Goal: Transaction & Acquisition: Purchase product/service

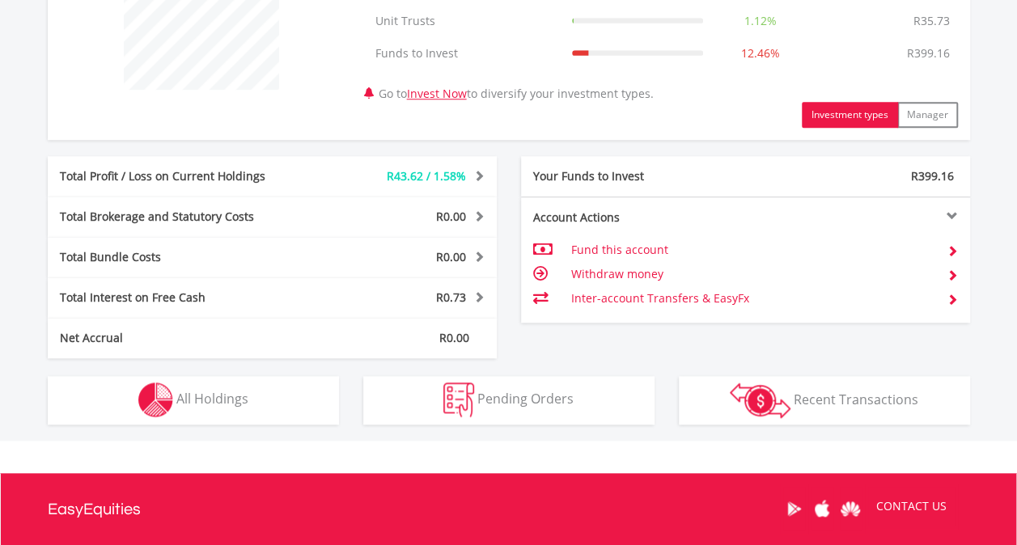
scroll to position [728, 0]
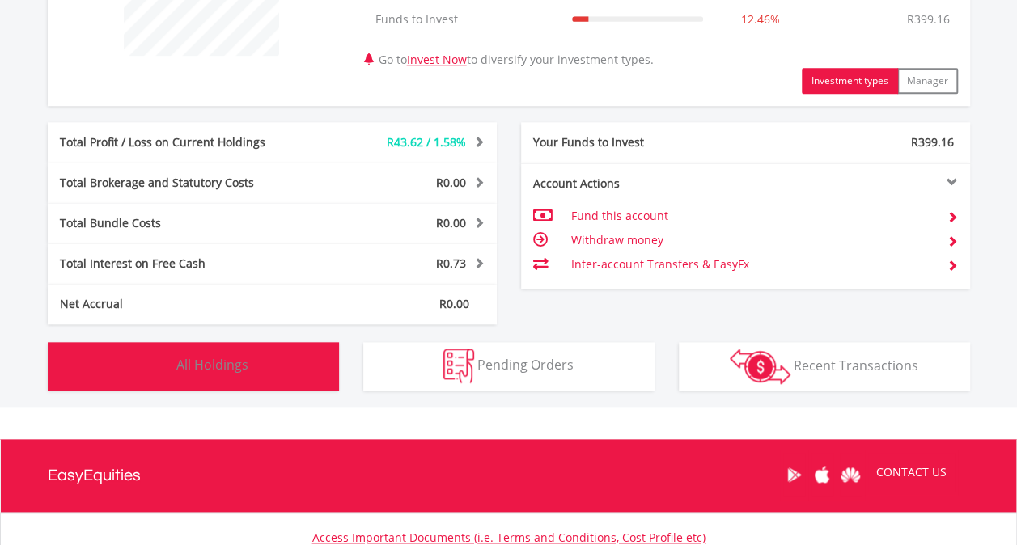
click at [282, 377] on button "Holdings All Holdings" at bounding box center [193, 366] width 291 height 49
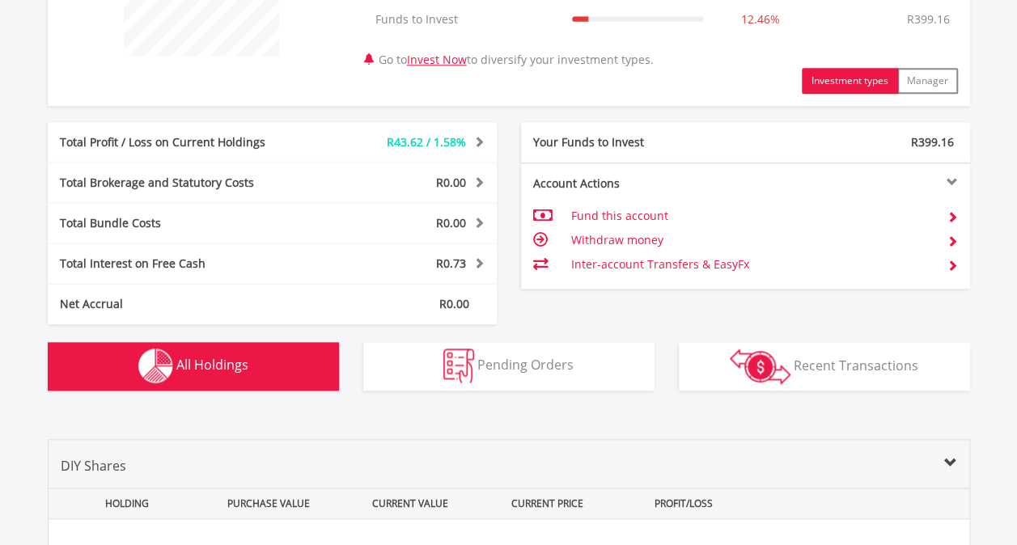
scroll to position [1167, 0]
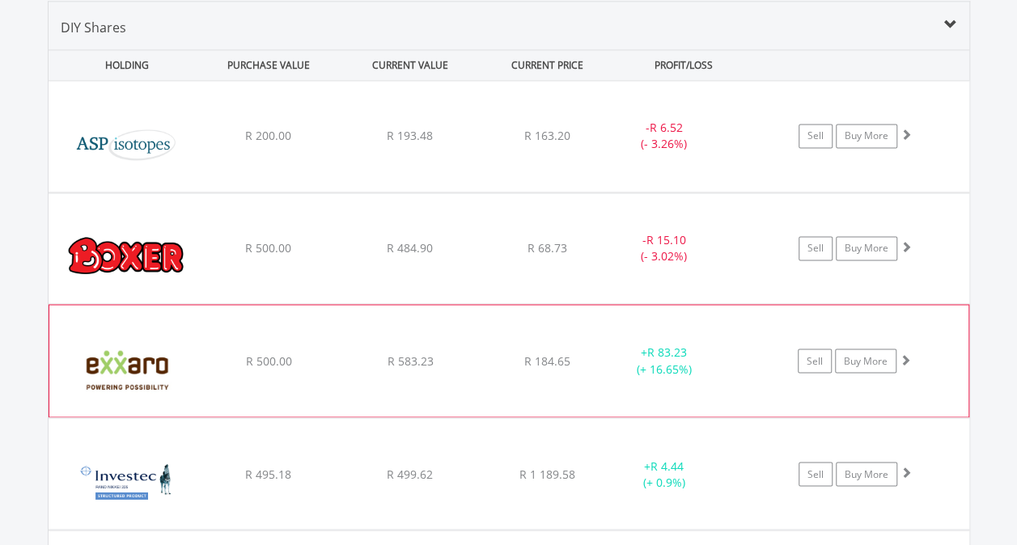
click at [902, 354] on span at bounding box center [905, 359] width 11 height 11
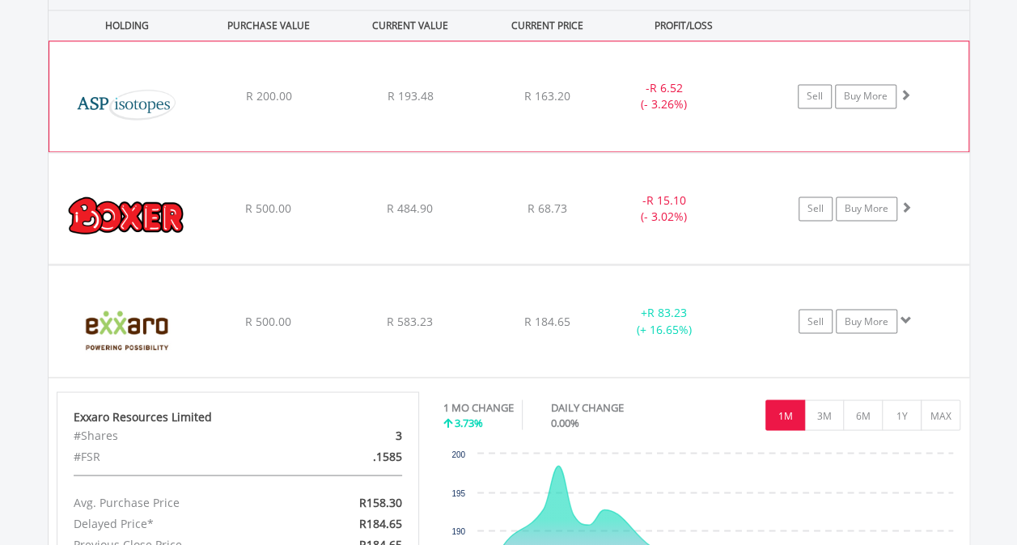
scroll to position [1209, 0]
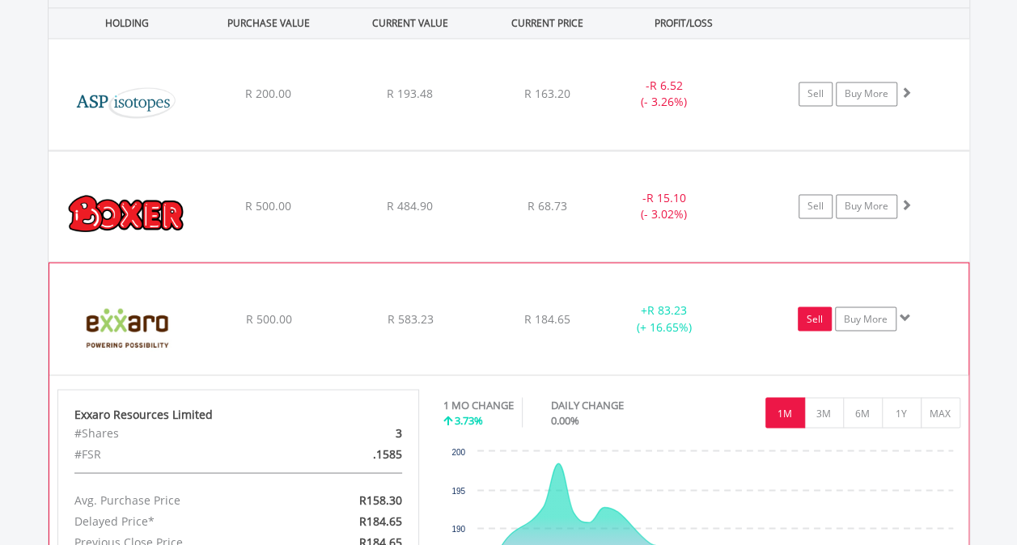
click at [808, 316] on link "Sell" at bounding box center [815, 319] width 34 height 24
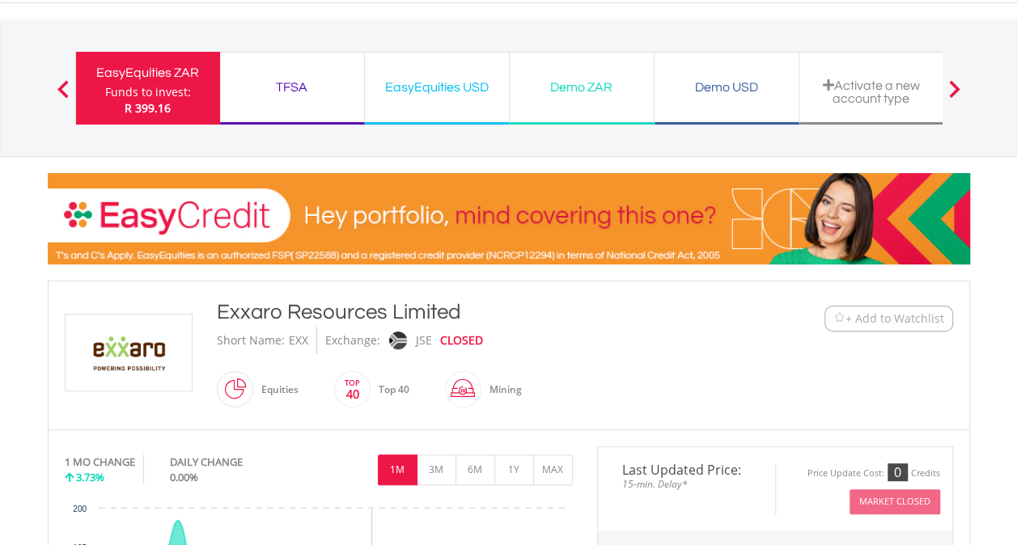
scroll to position [60, 0]
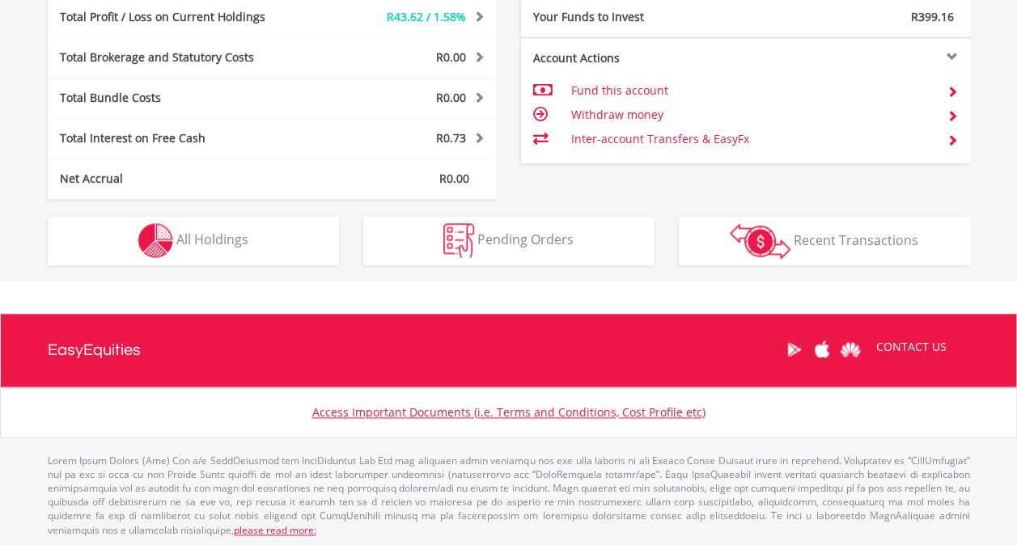
scroll to position [155, 308]
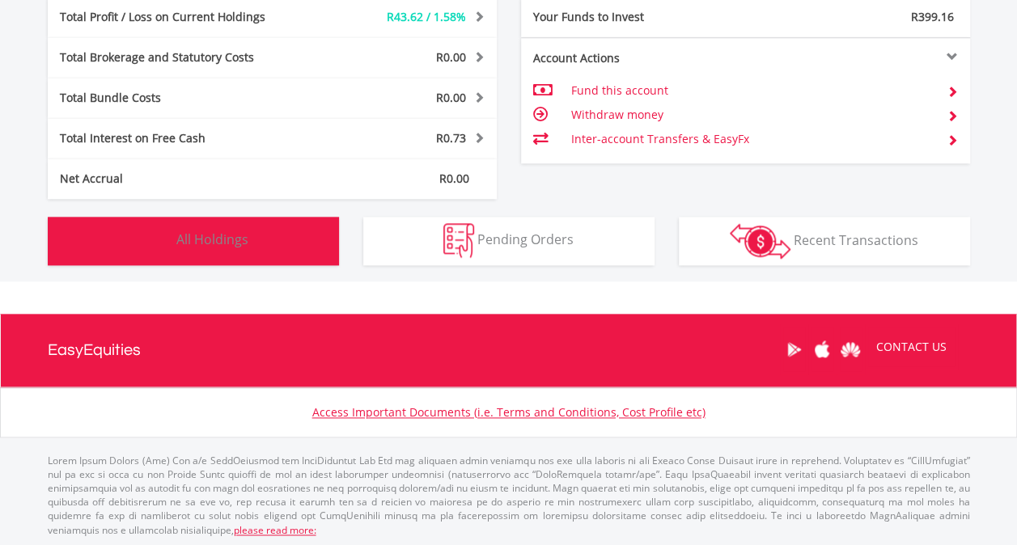
click at [259, 248] on button "Holdings All Holdings" at bounding box center [193, 241] width 291 height 49
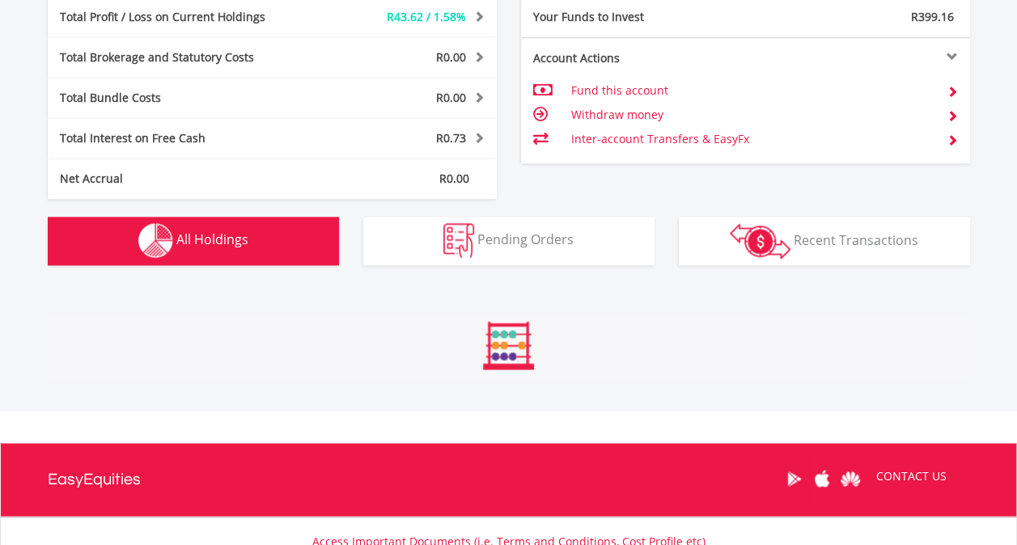
scroll to position [1167, 0]
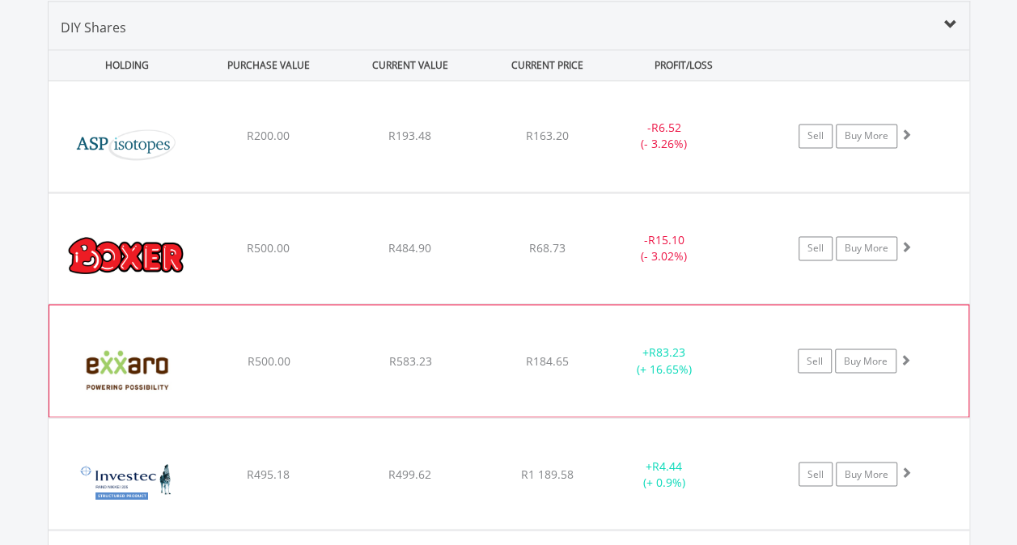
click at [510, 361] on div "R184.65" at bounding box center [547, 361] width 129 height 16
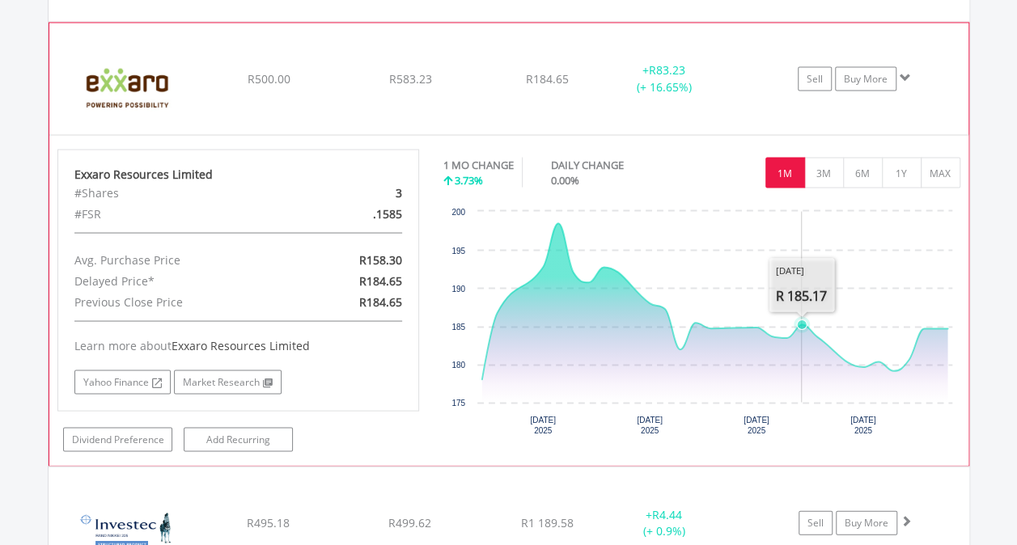
scroll to position [1453, 0]
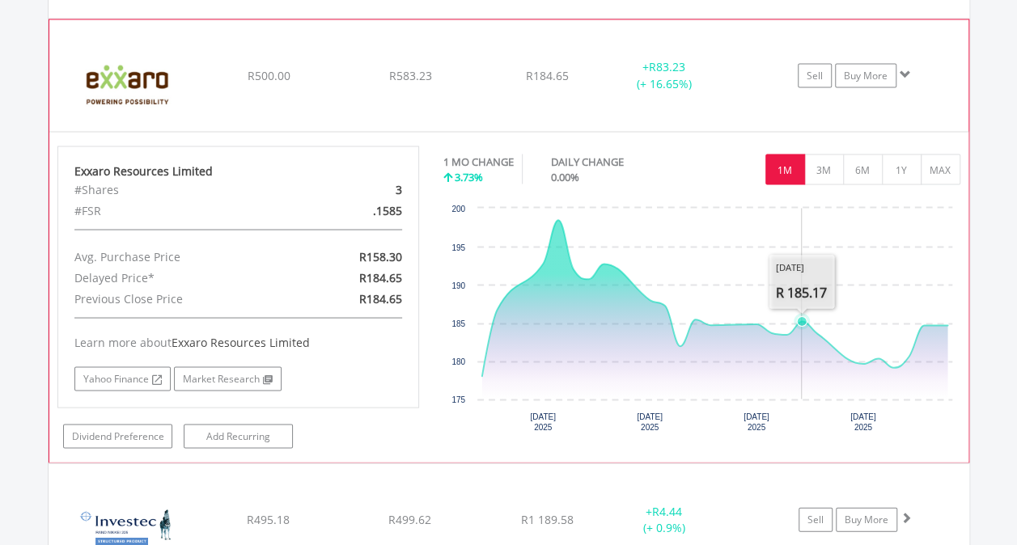
click at [904, 81] on div "Sell Buy More" at bounding box center [862, 75] width 211 height 24
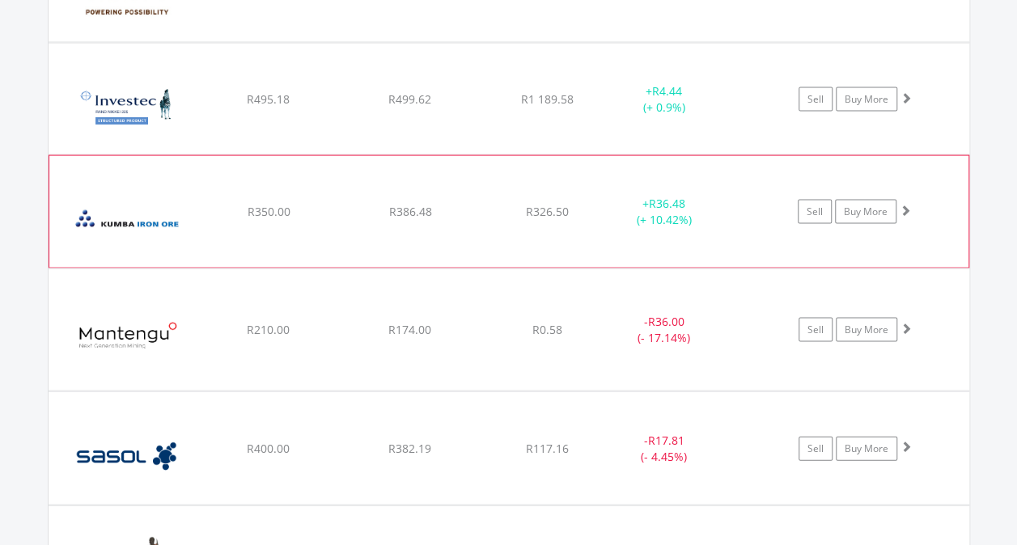
scroll to position [1137, 0]
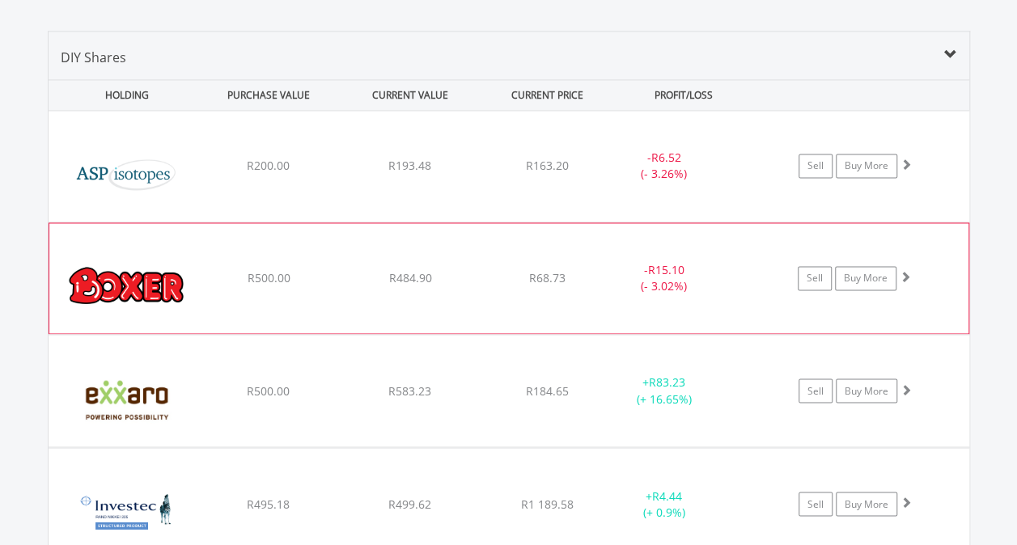
click at [903, 274] on span at bounding box center [905, 276] width 11 height 11
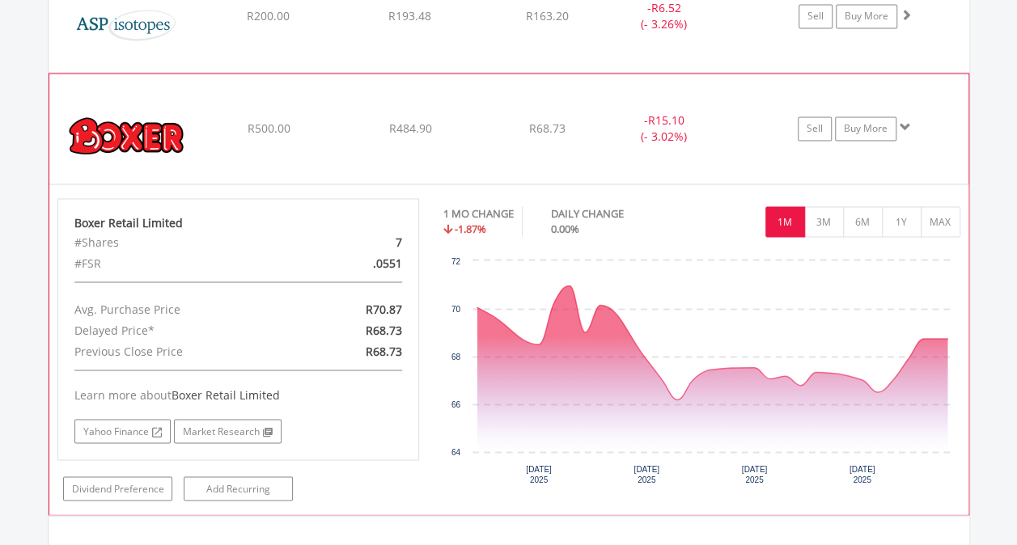
scroll to position [1299, 0]
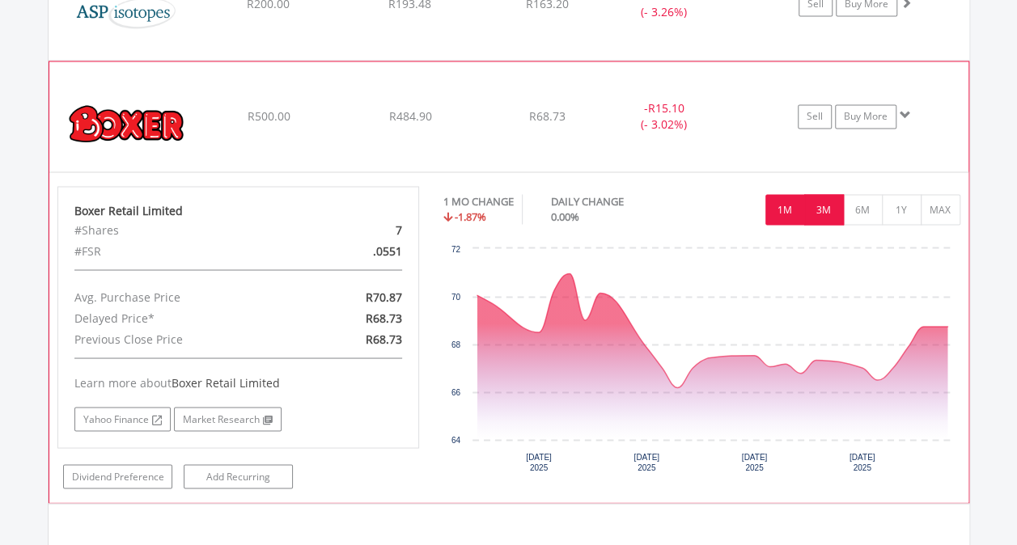
click at [820, 210] on button "3M" at bounding box center [824, 209] width 40 height 31
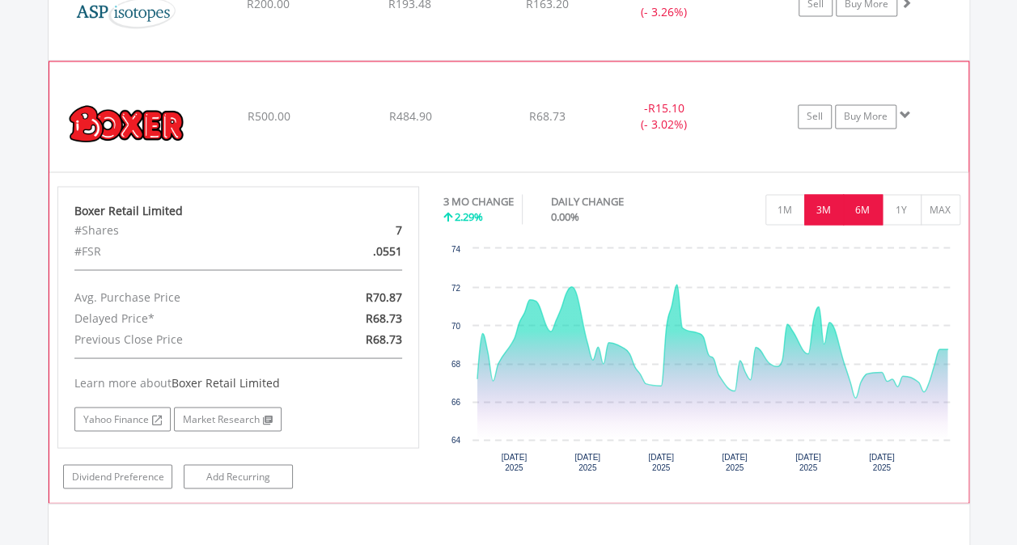
click at [854, 202] on button "6M" at bounding box center [863, 209] width 40 height 31
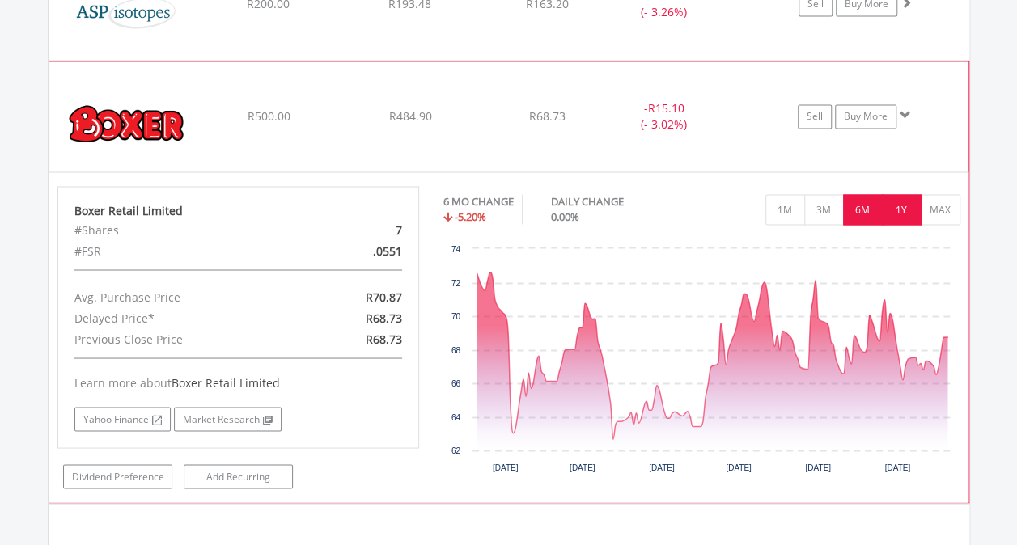
click at [897, 201] on button "1Y" at bounding box center [902, 209] width 40 height 31
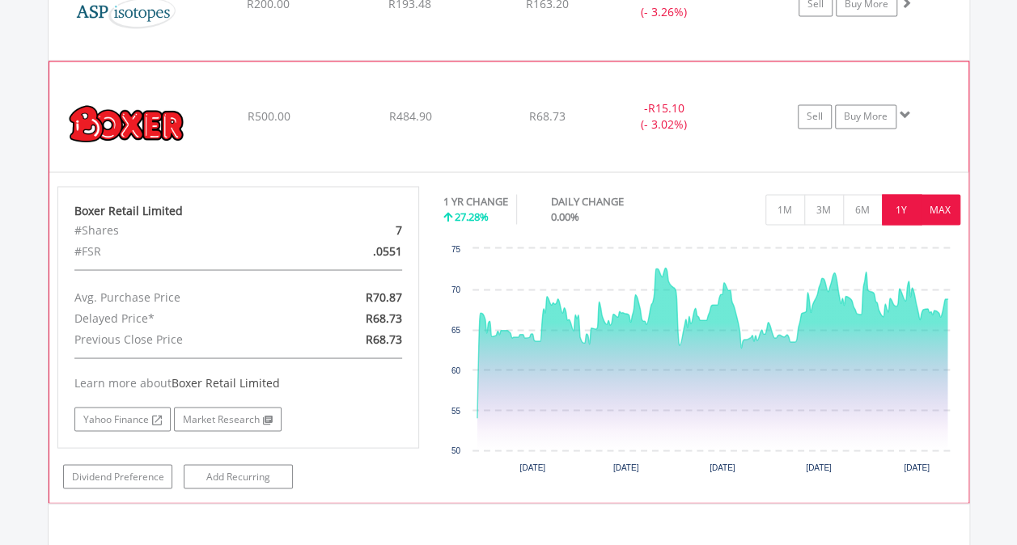
click at [940, 201] on button "MAX" at bounding box center [941, 209] width 40 height 31
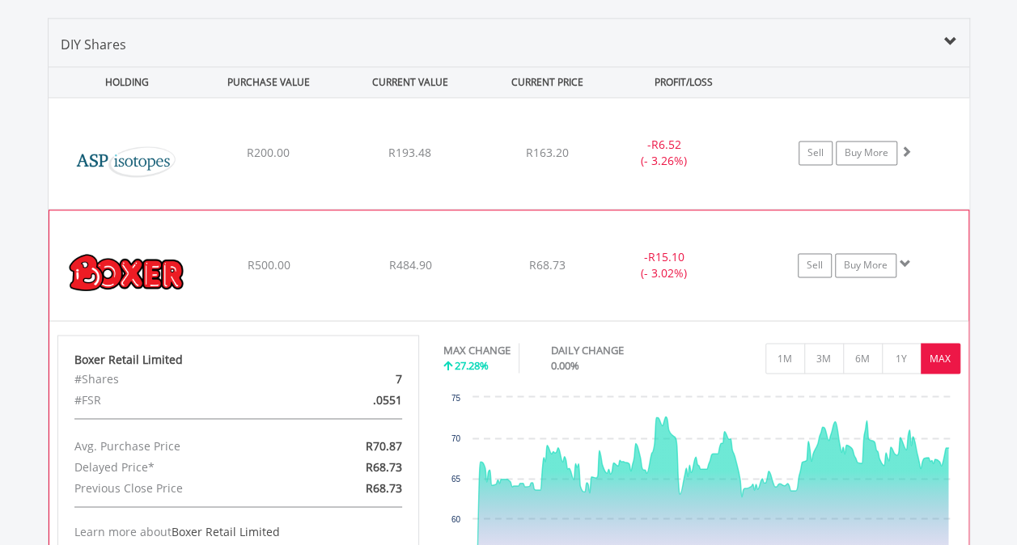
scroll to position [1254, 0]
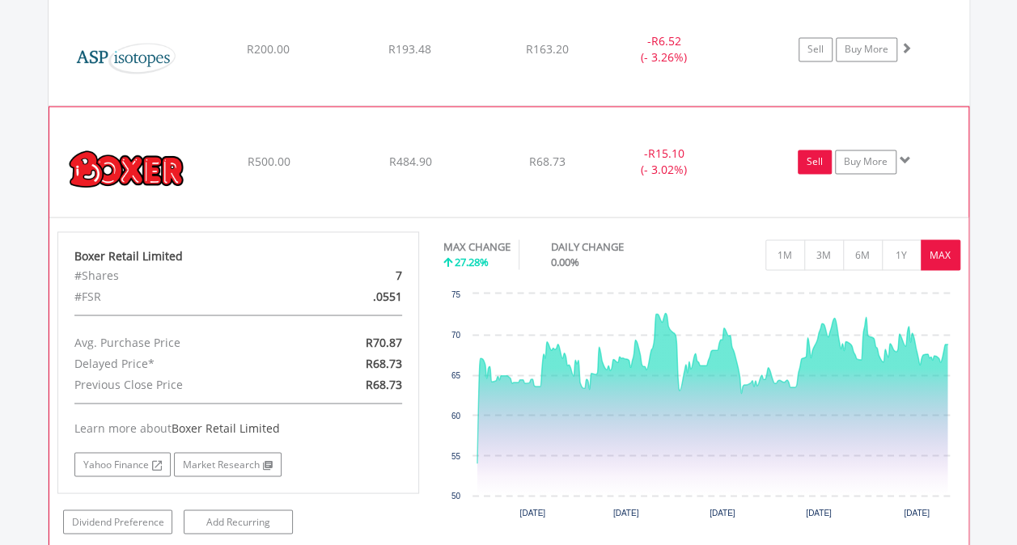
click at [819, 161] on link "Sell" at bounding box center [815, 162] width 34 height 24
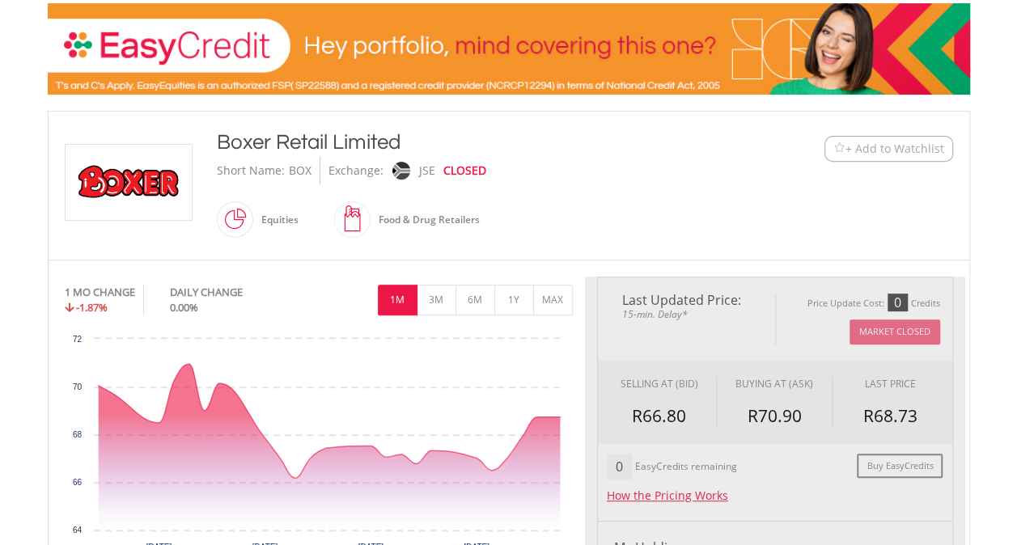
type input "******"
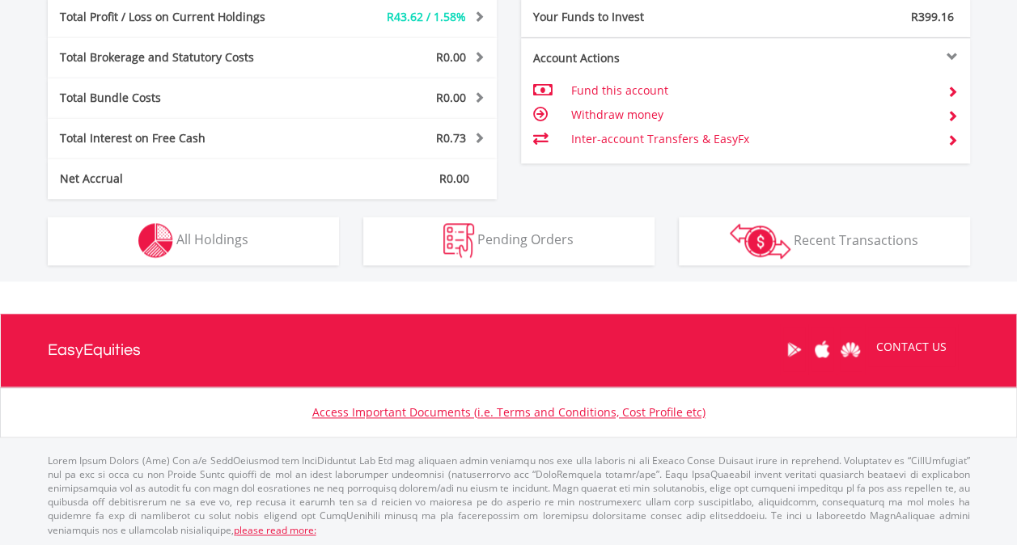
scroll to position [155, 308]
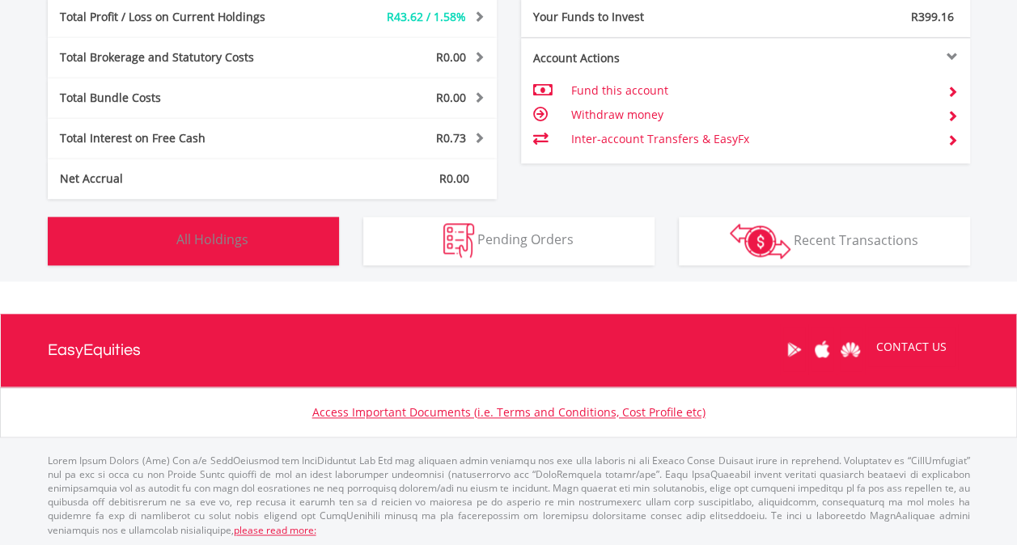
click at [197, 231] on span "All Holdings" at bounding box center [212, 240] width 72 height 18
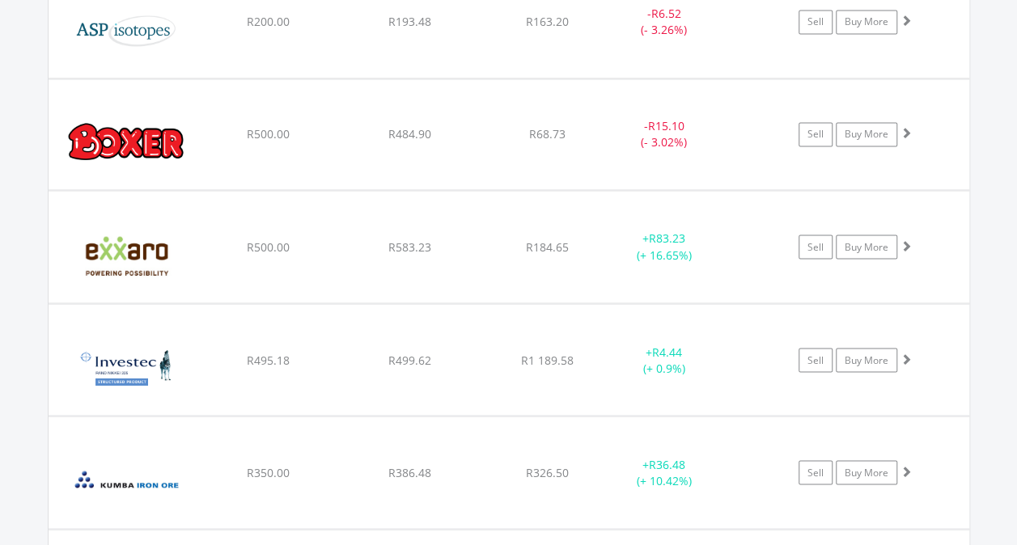
scroll to position [1282, 0]
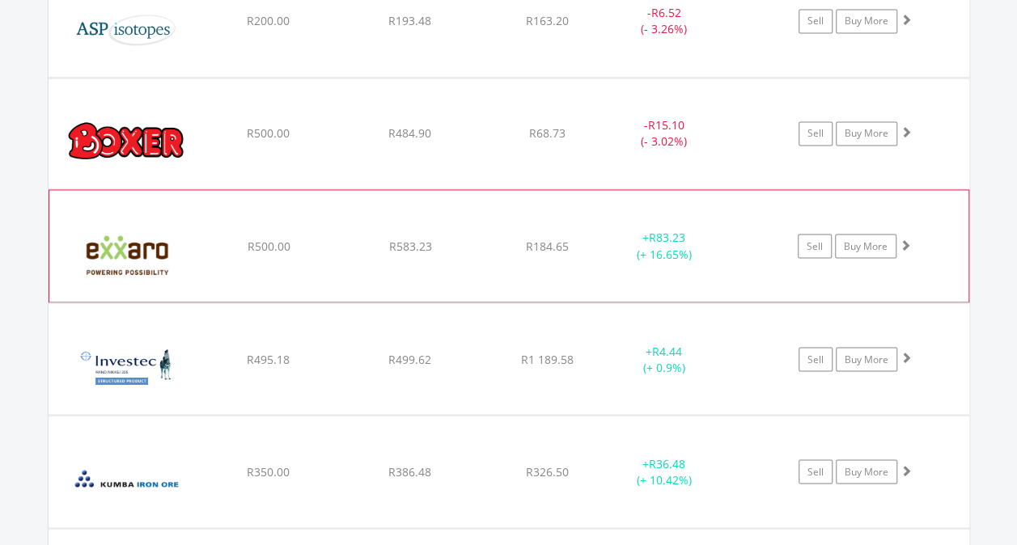
click at [905, 239] on span at bounding box center [905, 244] width 11 height 11
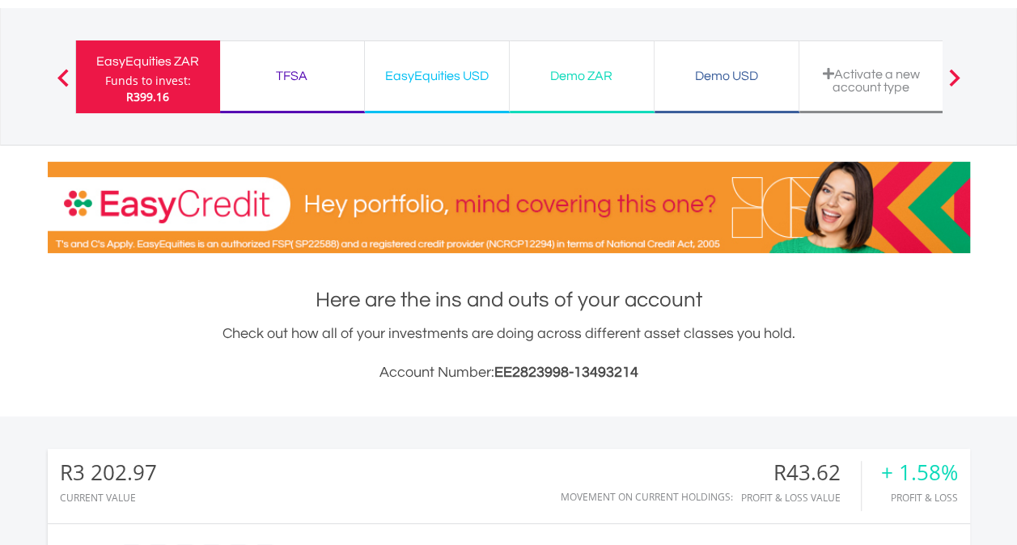
scroll to position [0, 0]
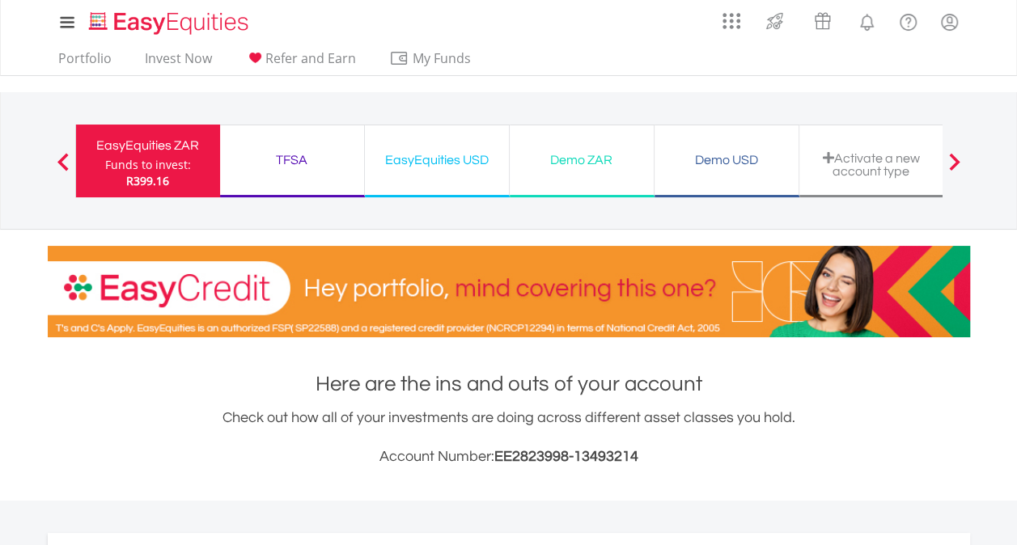
click at [66, 21] on icon at bounding box center [67, 22] width 23 height 20
click at [182, 70] on link "Invest Now" at bounding box center [178, 62] width 80 height 25
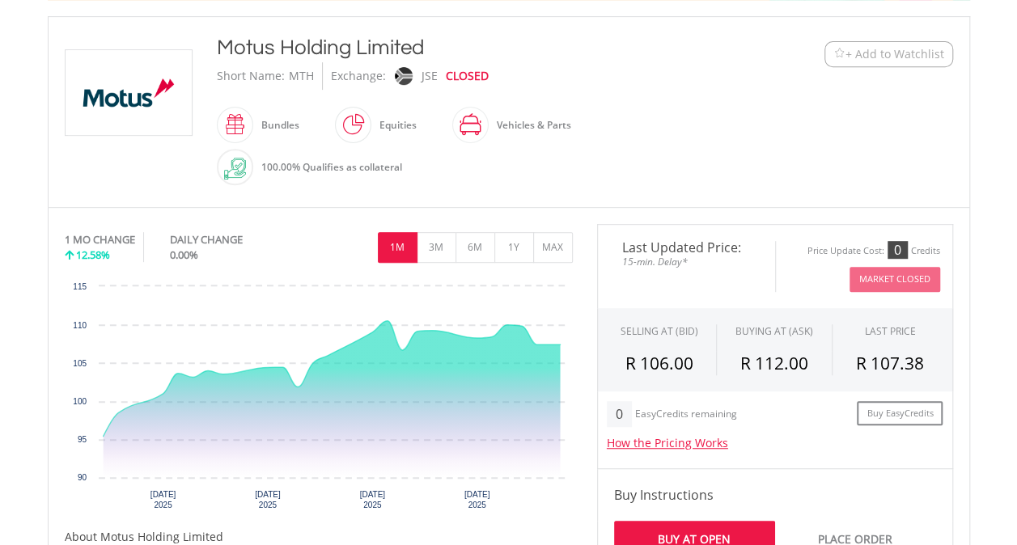
scroll to position [334, 0]
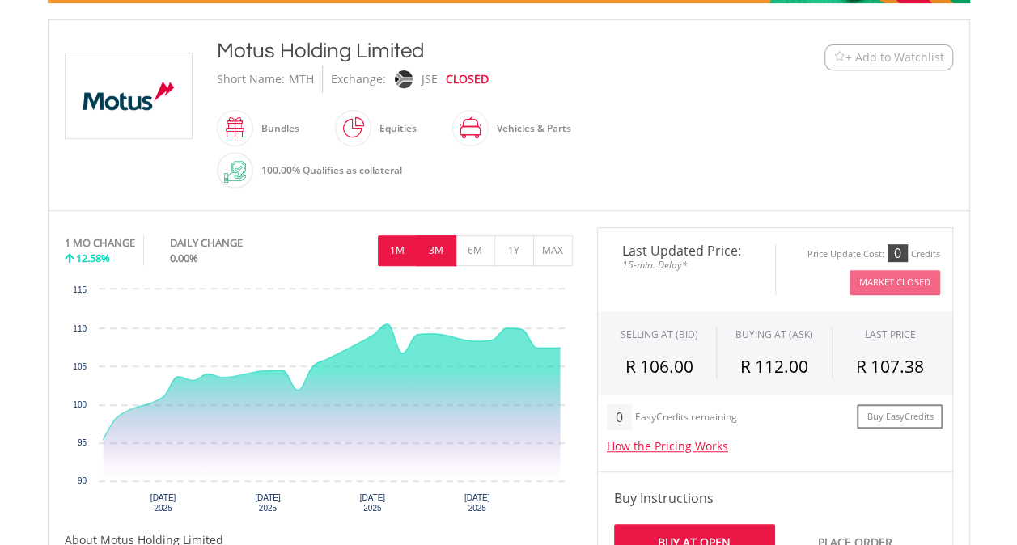
click at [436, 255] on button "3M" at bounding box center [437, 251] width 40 height 31
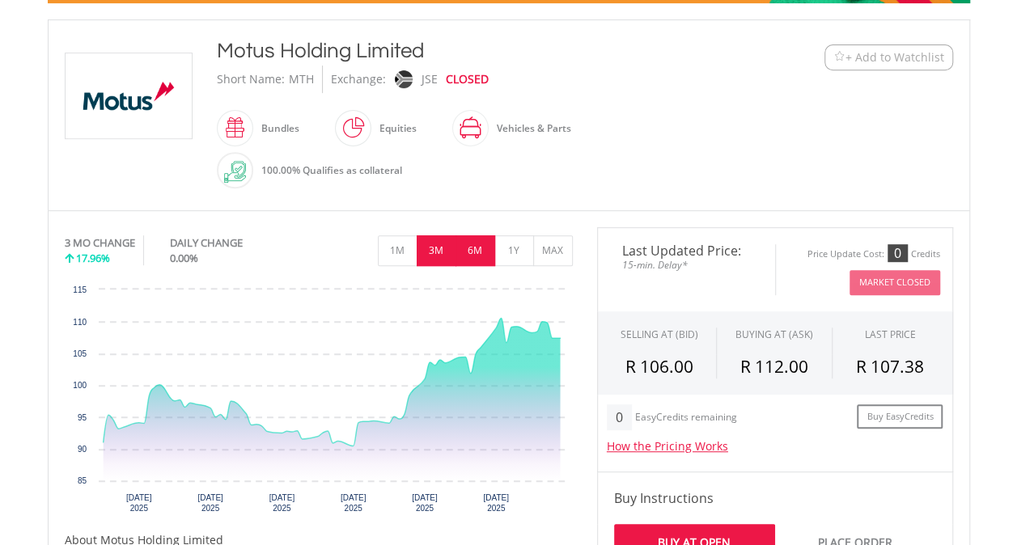
click at [482, 249] on button "6M" at bounding box center [476, 251] width 40 height 31
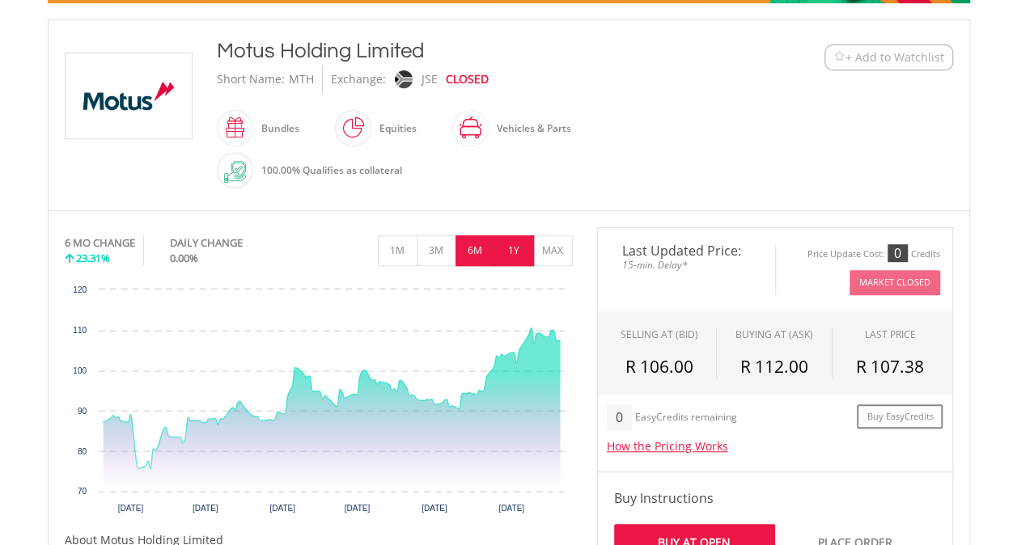
click at [513, 253] on button "1Y" at bounding box center [514, 251] width 40 height 31
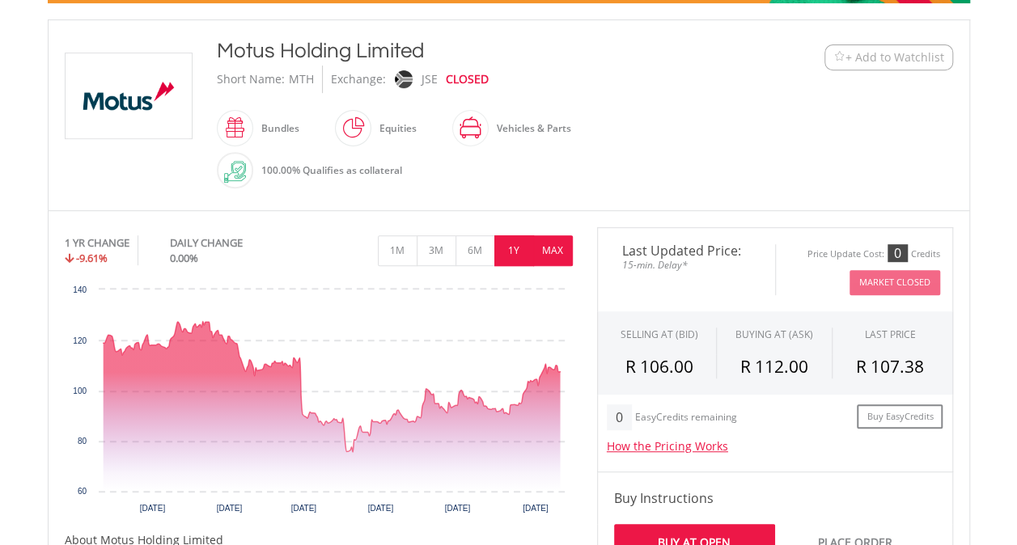
click at [562, 252] on button "MAX" at bounding box center [553, 251] width 40 height 31
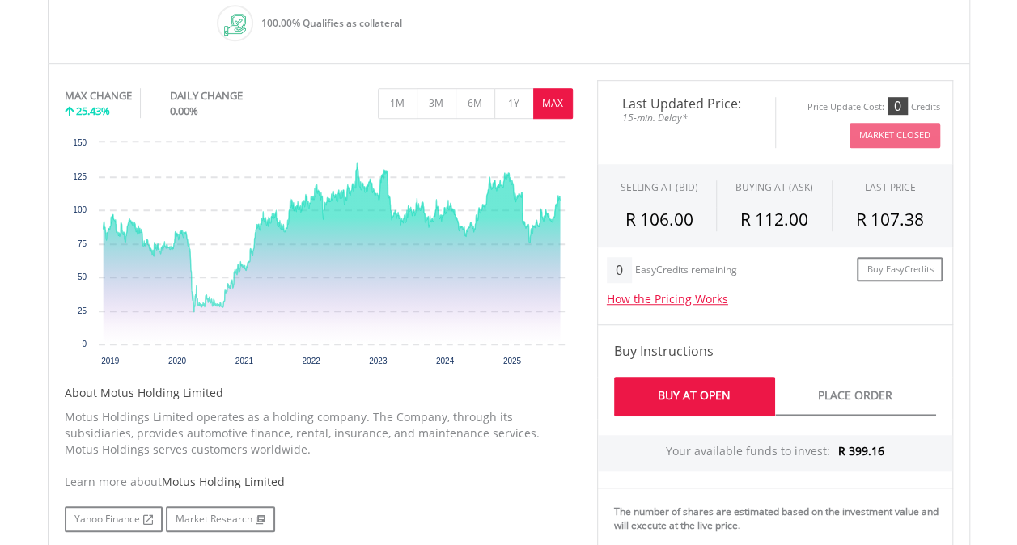
scroll to position [482, 0]
click at [698, 376] on link "Buy At Open" at bounding box center [694, 396] width 161 height 40
click at [711, 393] on link "Buy At Open" at bounding box center [694, 396] width 161 height 40
click at [855, 387] on link "Place Order" at bounding box center [855, 396] width 161 height 40
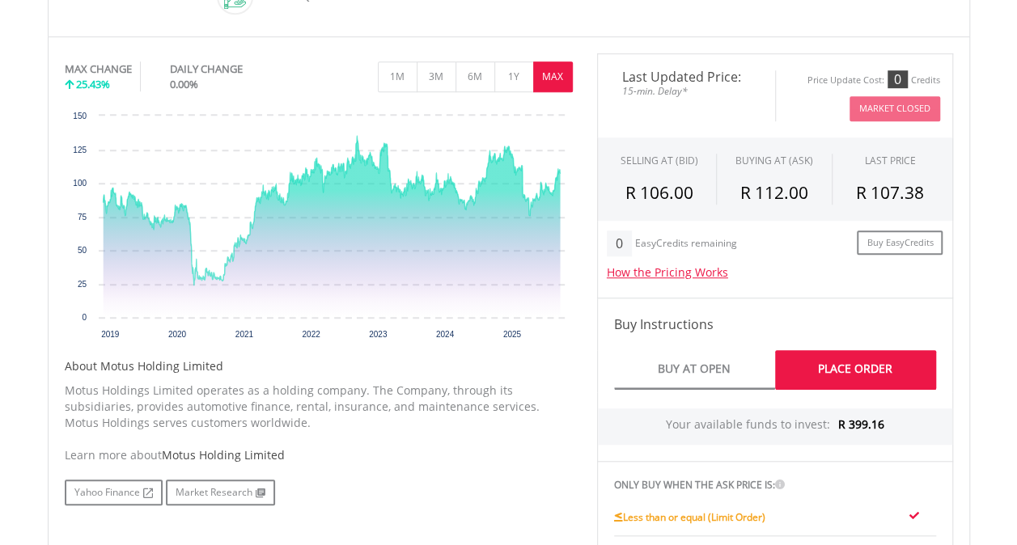
scroll to position [507, 0]
click at [690, 361] on link "Buy At Open" at bounding box center [694, 371] width 161 height 40
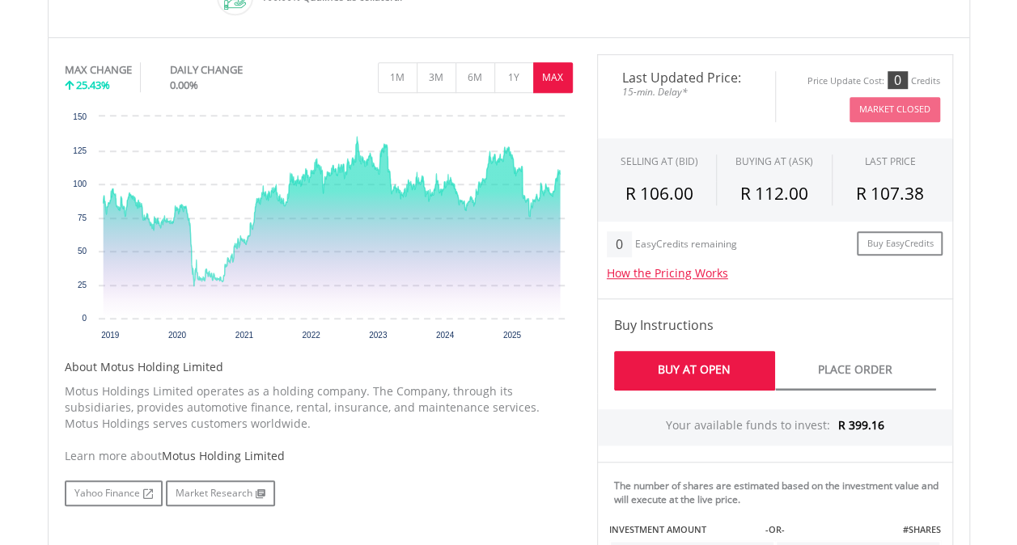
click at [874, 422] on span "R 399.16" at bounding box center [861, 425] width 46 height 15
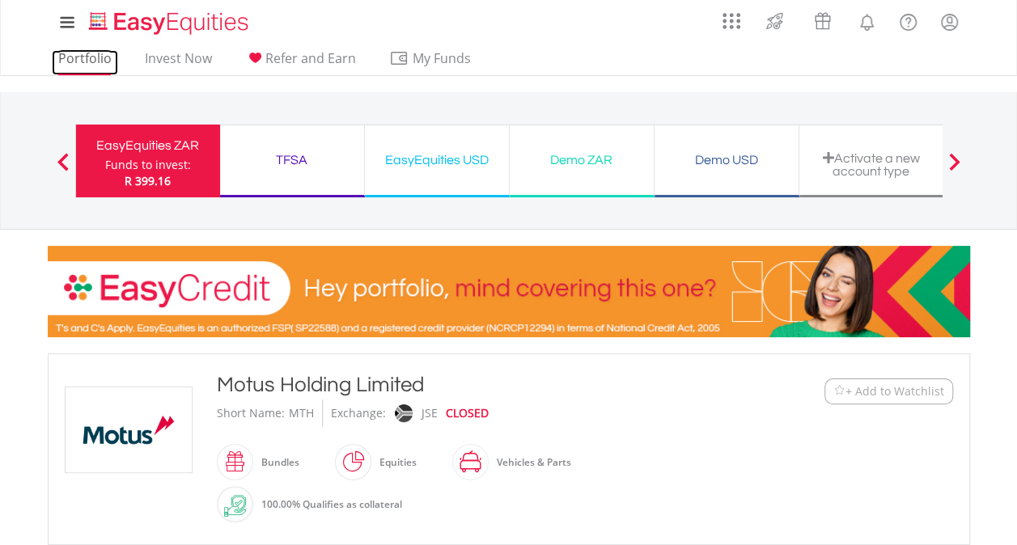
click at [87, 55] on link "Portfolio" at bounding box center [85, 62] width 66 height 25
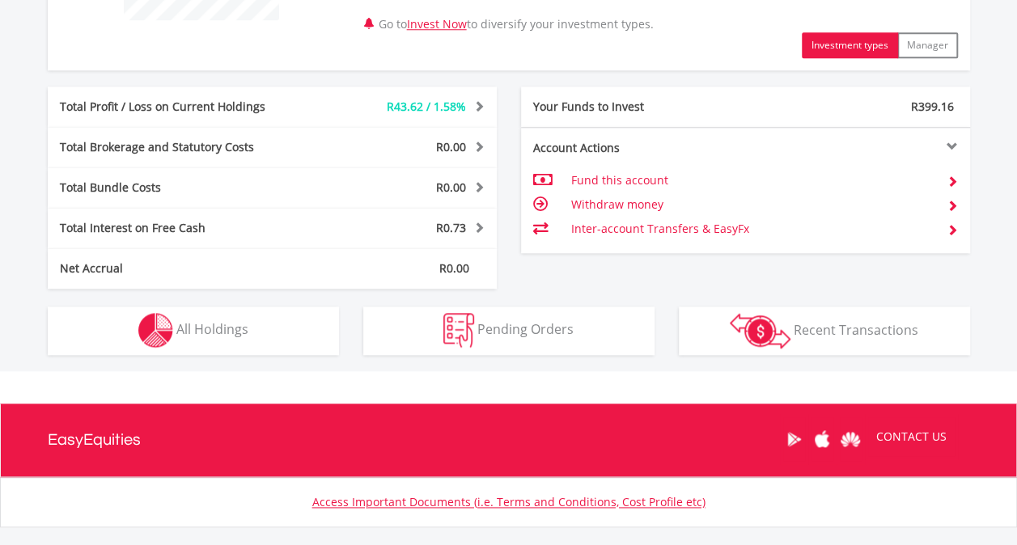
scroll to position [811, 0]
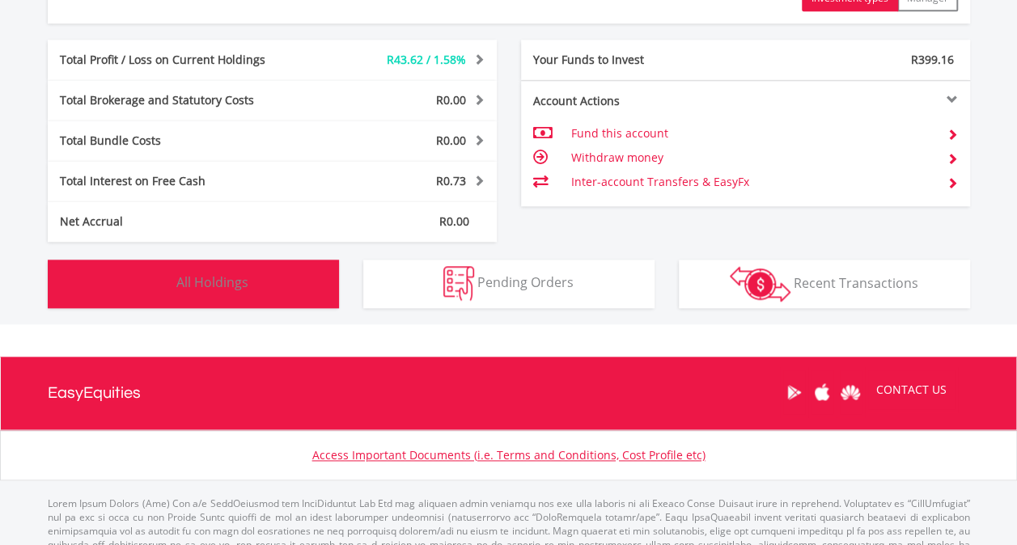
click at [219, 277] on span "All Holdings" at bounding box center [212, 283] width 72 height 18
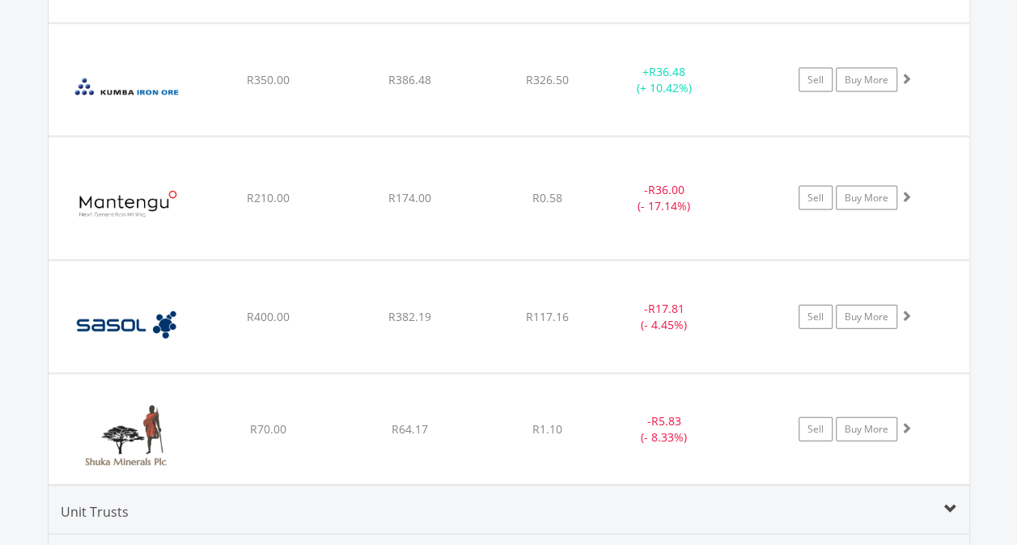
scroll to position [1678, 0]
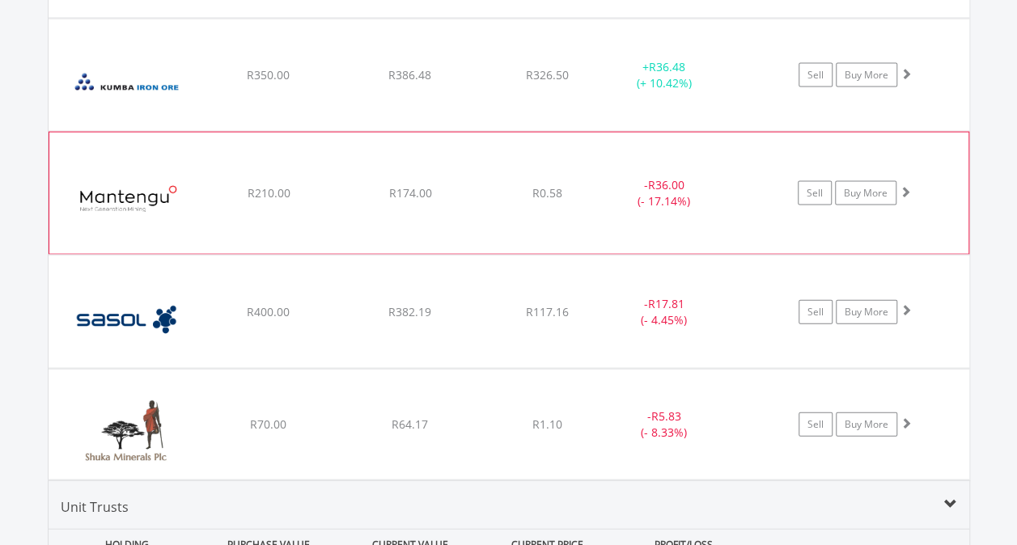
click at [915, 193] on div "Sell Buy More" at bounding box center [862, 193] width 211 height 24
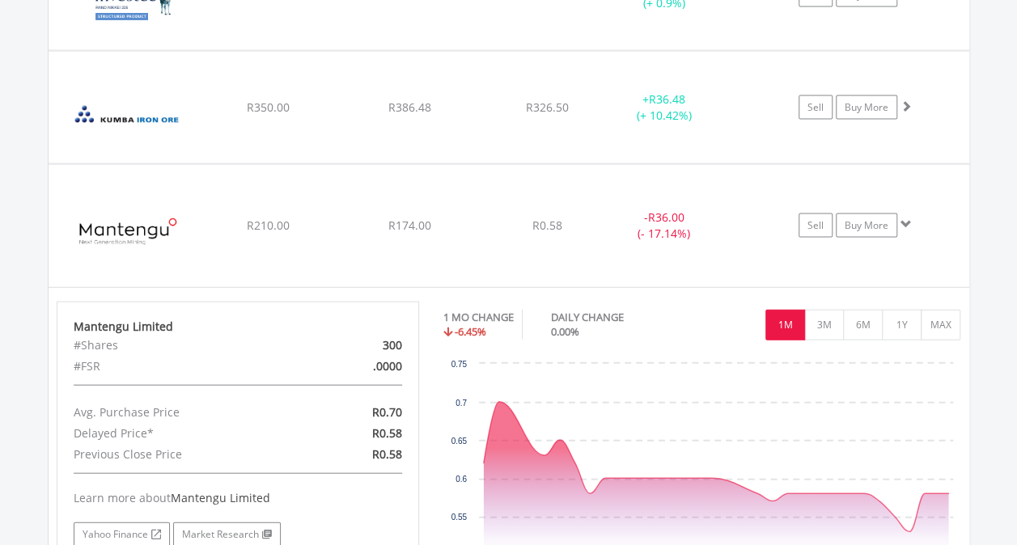
scroll to position [1654, 0]
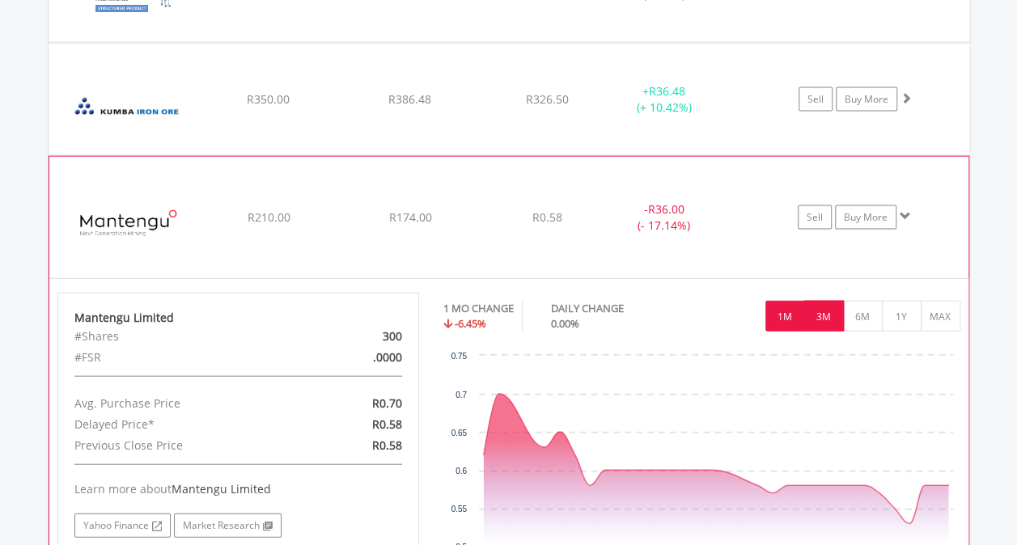
click at [825, 314] on button "3M" at bounding box center [824, 316] width 40 height 31
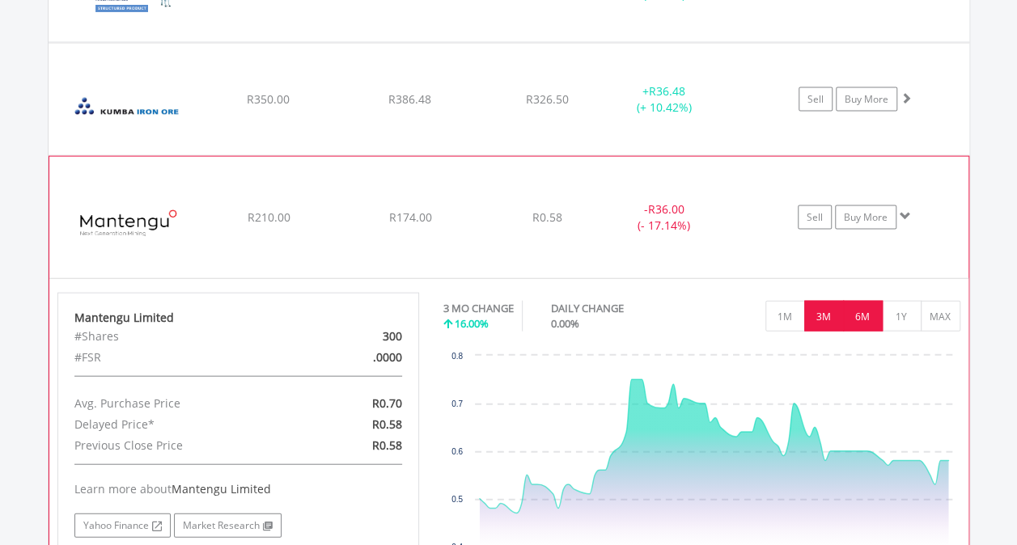
click at [870, 316] on button "6M" at bounding box center [863, 316] width 40 height 31
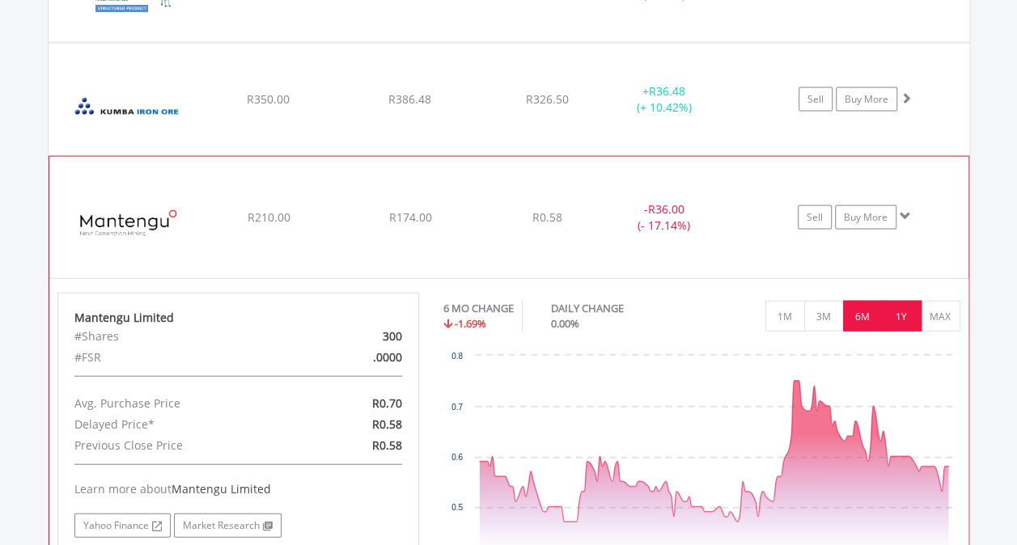
click at [905, 317] on button "1Y" at bounding box center [902, 316] width 40 height 31
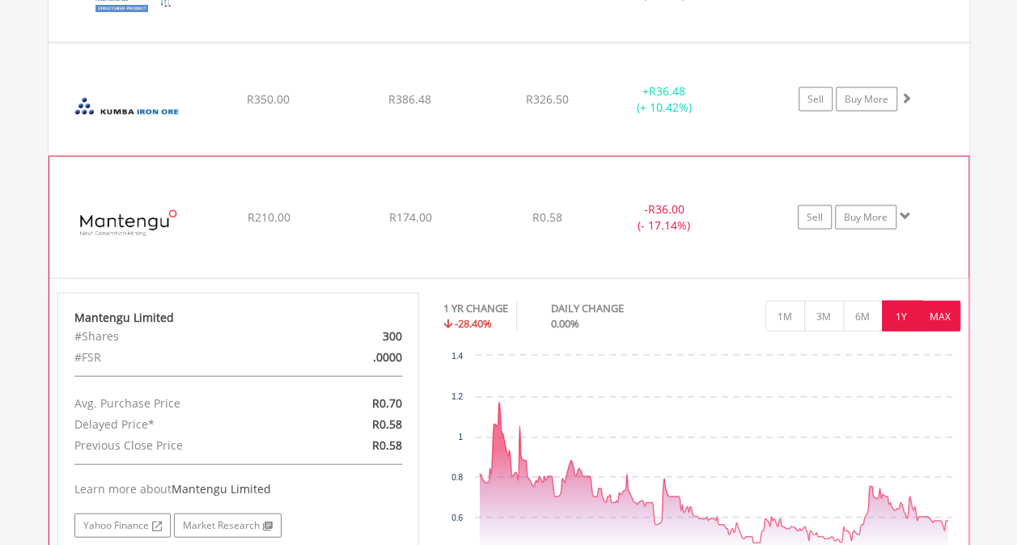
click at [946, 315] on button "MAX" at bounding box center [941, 316] width 40 height 31
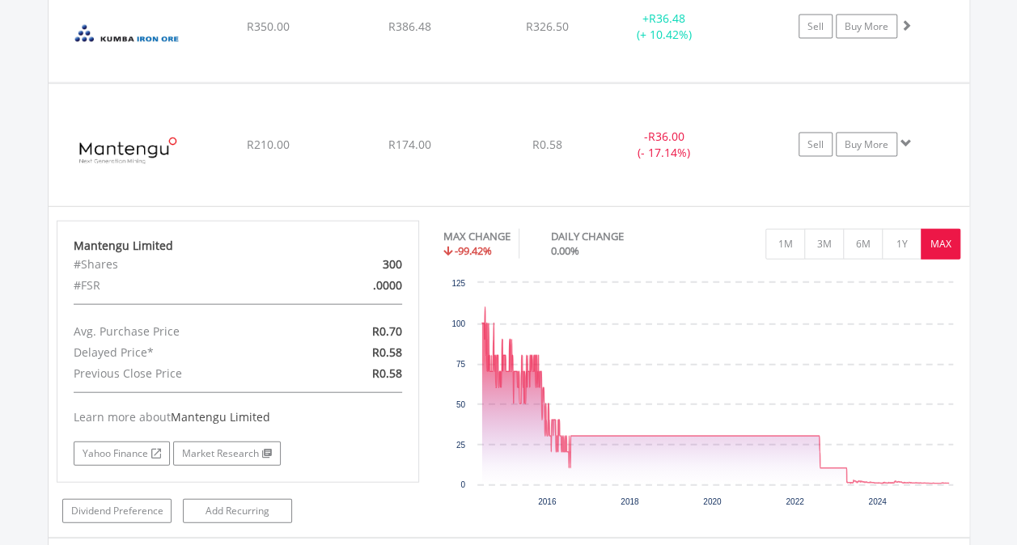
scroll to position [1737, 0]
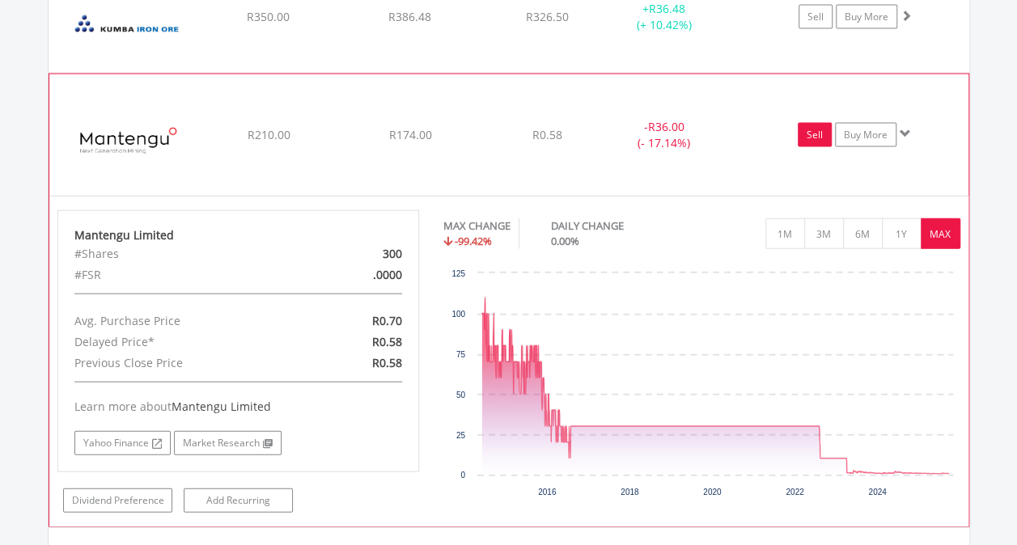
click at [821, 137] on link "Sell" at bounding box center [815, 135] width 34 height 24
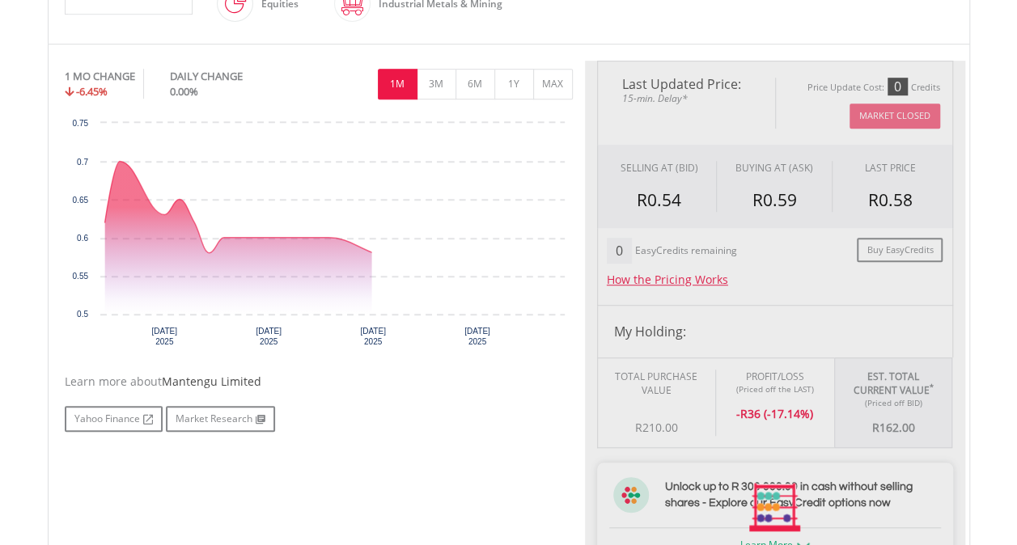
type input "******"
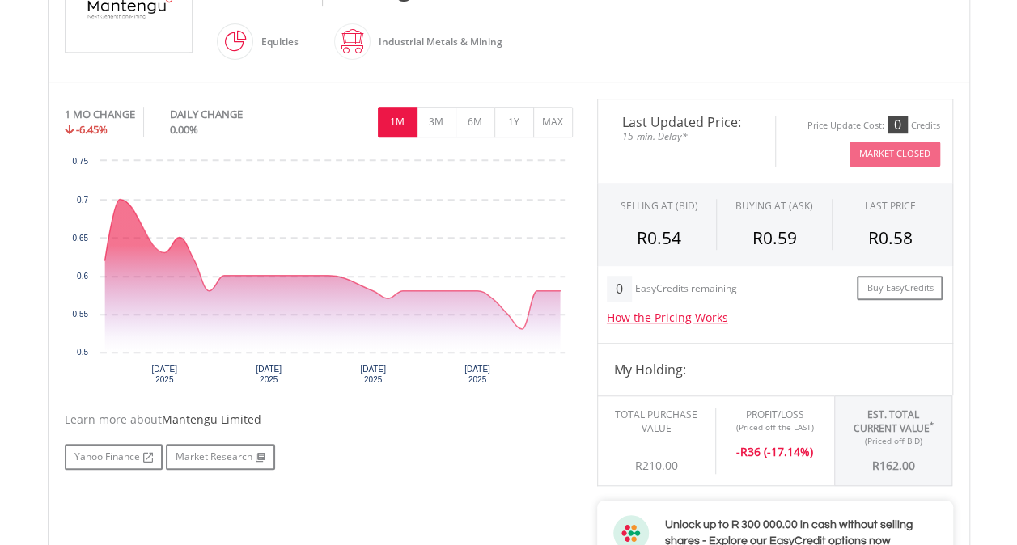
scroll to position [420, 0]
click at [728, 261] on div "SELLING AT (BID) BUYING AT (ASK) LAST PRICE R0.54 R0.59 R0.58" at bounding box center [775, 226] width 356 height 84
click at [667, 478] on div "Total Purchase Value R210.00 Profit/Loss (Priced off the LAST) - R 36 (-17.14%)" at bounding box center [715, 442] width 237 height 91
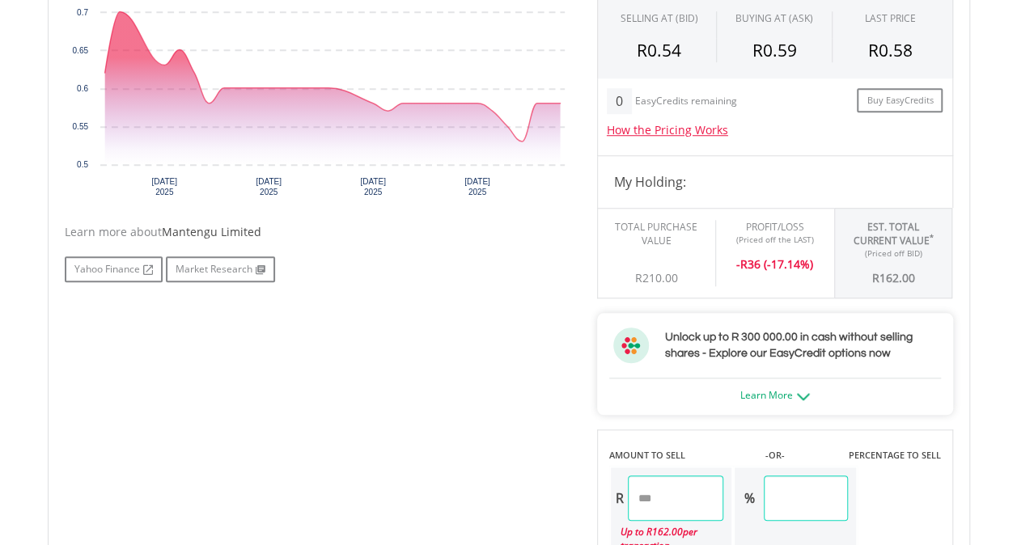
scroll to position [616, 0]
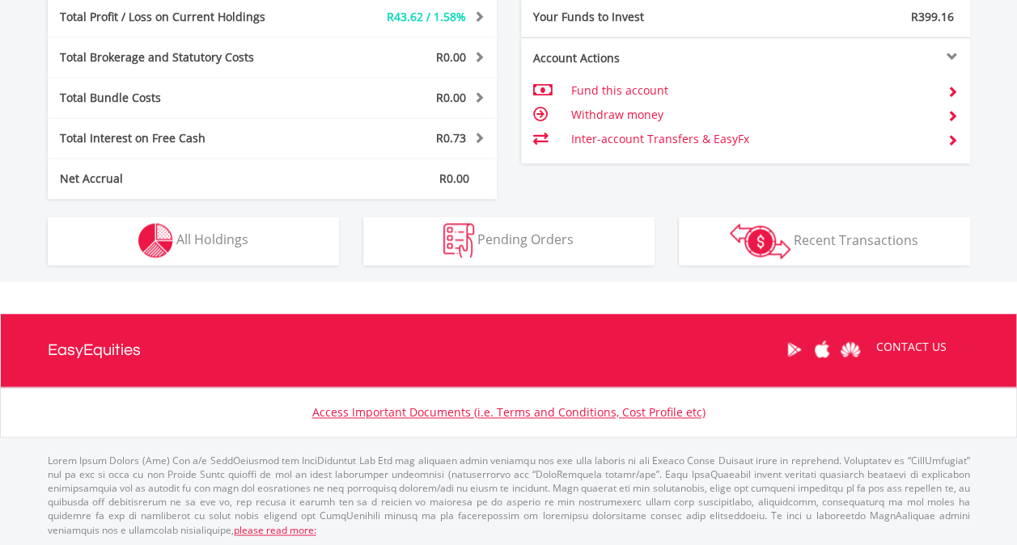
scroll to position [155, 308]
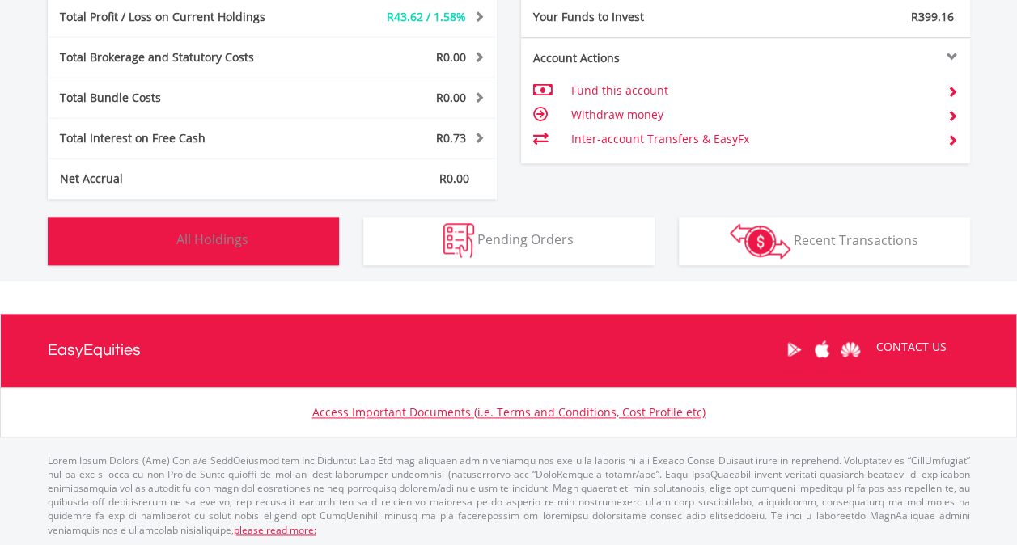
click at [146, 236] on img "button" at bounding box center [155, 240] width 35 height 35
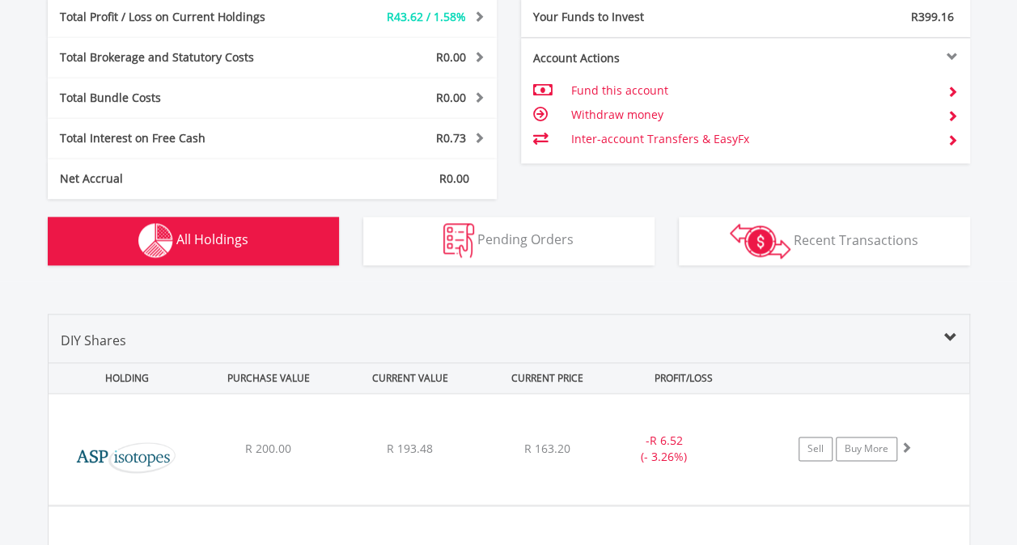
scroll to position [1167, 0]
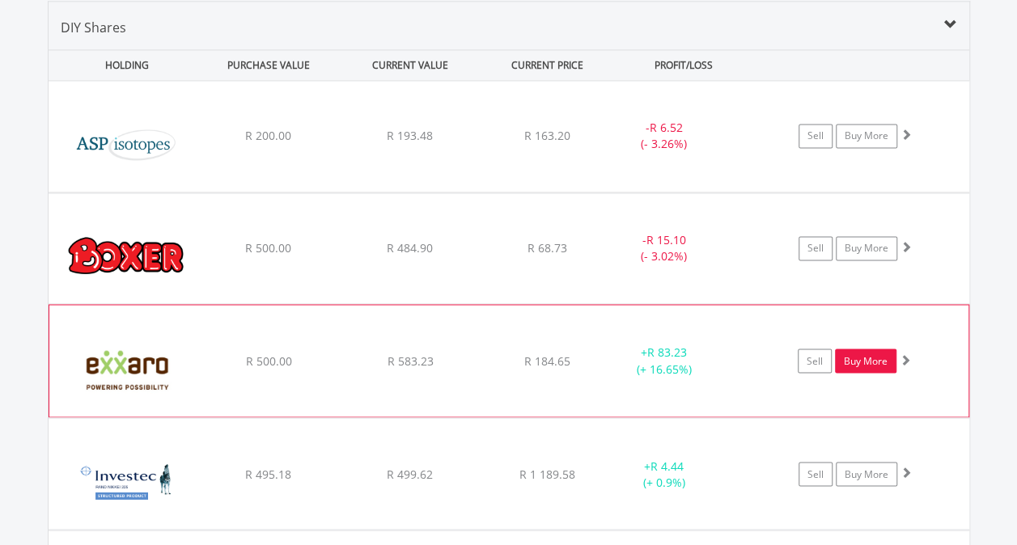
click at [867, 354] on link "Buy More" at bounding box center [866, 361] width 62 height 24
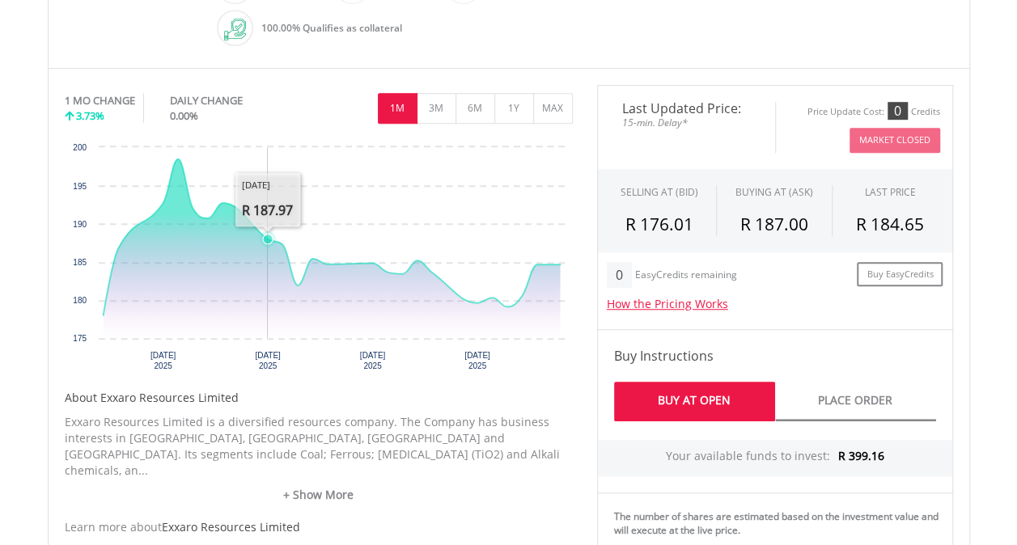
scroll to position [474, 0]
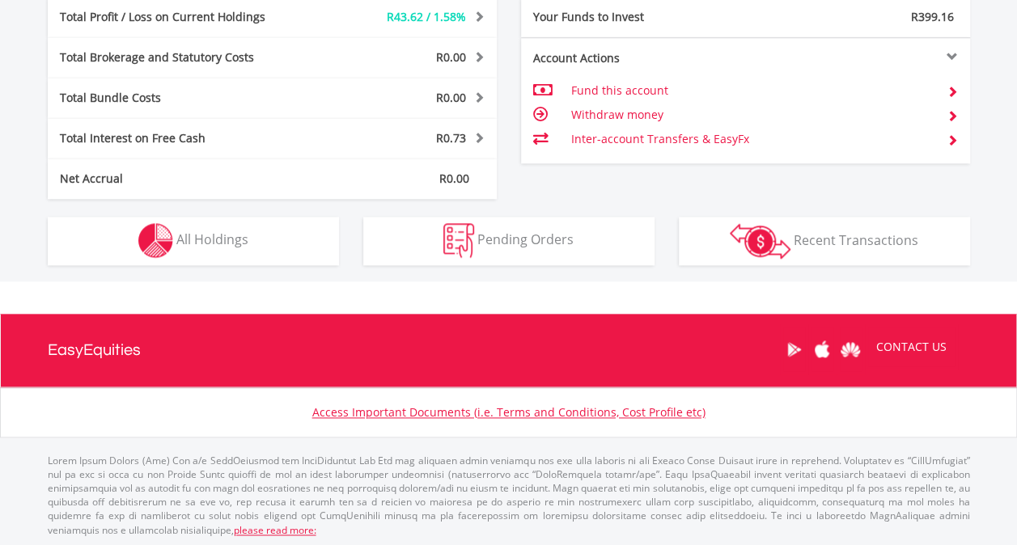
scroll to position [155, 308]
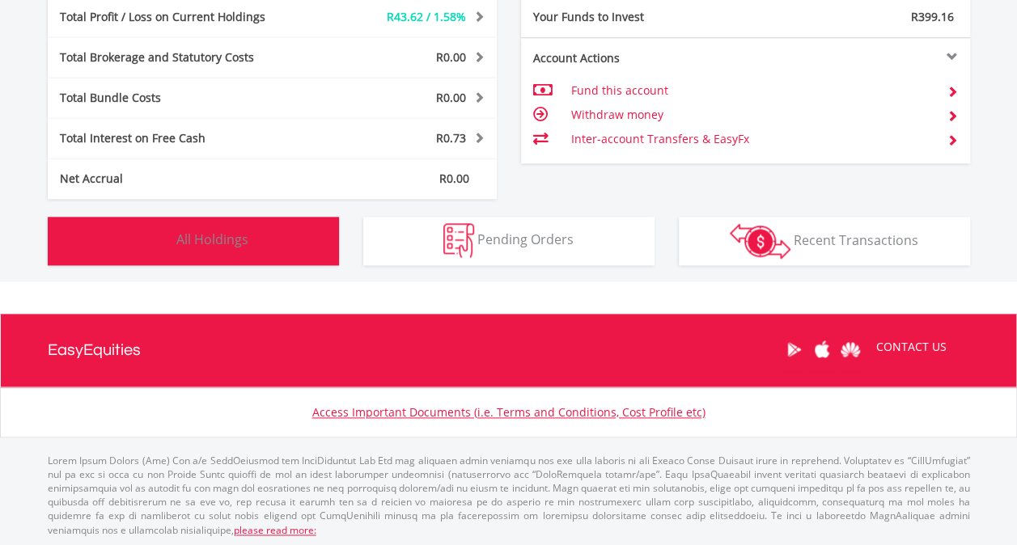
click at [268, 240] on button "Holdings All Holdings" at bounding box center [193, 241] width 291 height 49
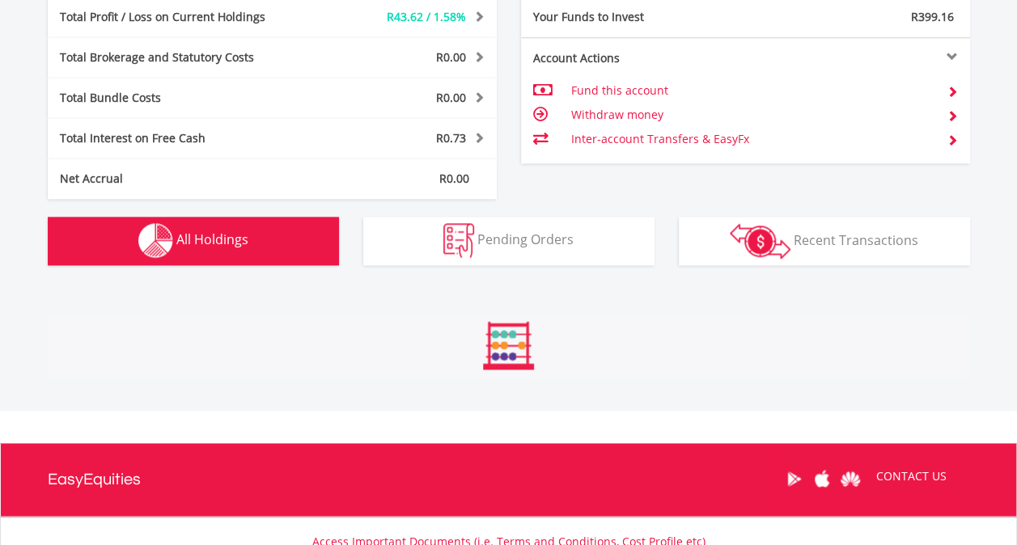
scroll to position [1167, 0]
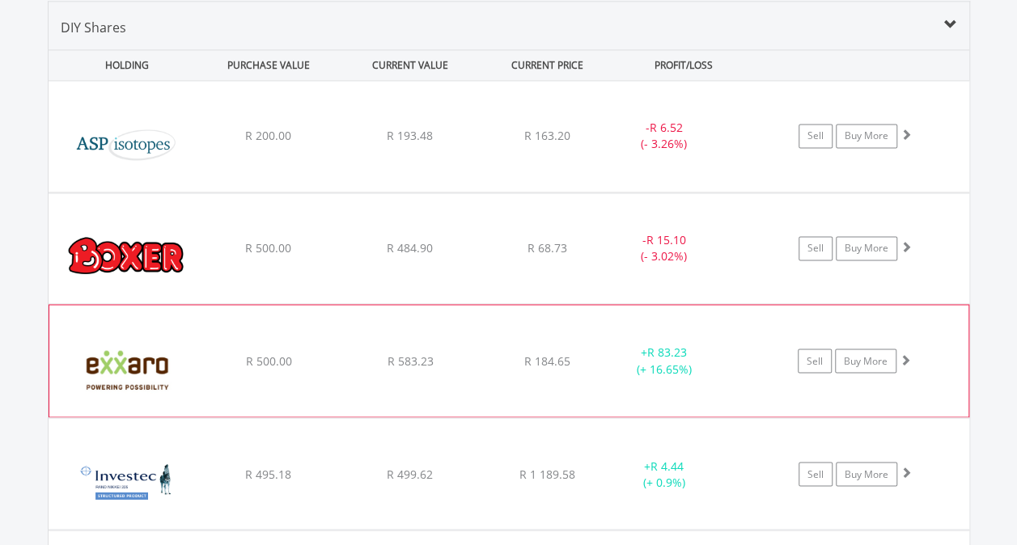
click at [919, 357] on div "Sell Buy More" at bounding box center [862, 361] width 211 height 24
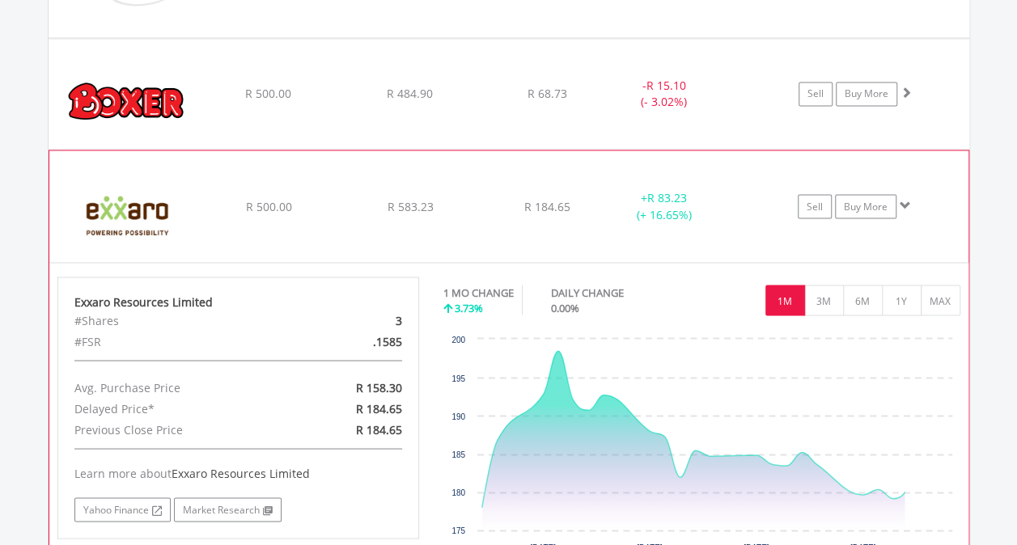
scroll to position [1322, 0]
